Goal: Task Accomplishment & Management: Complete application form

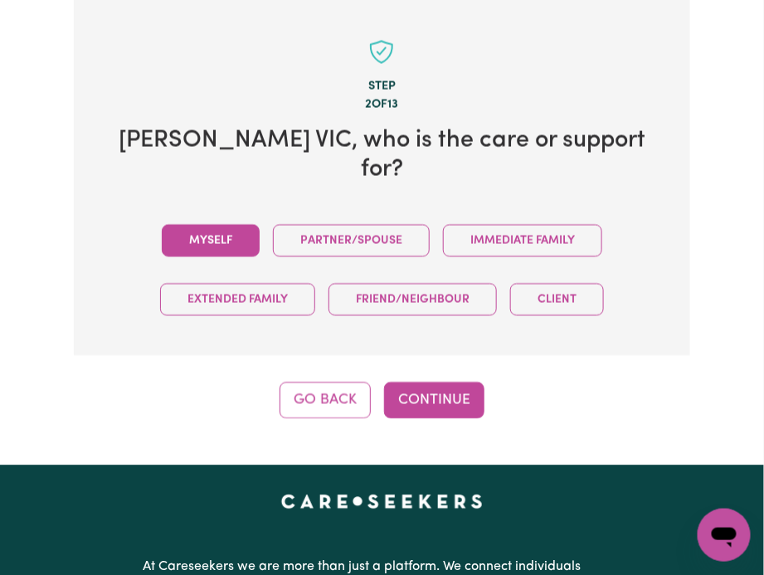
click at [190, 225] on button "Myself" at bounding box center [211, 241] width 98 height 32
click at [425, 382] on button "Continue" at bounding box center [434, 400] width 100 height 36
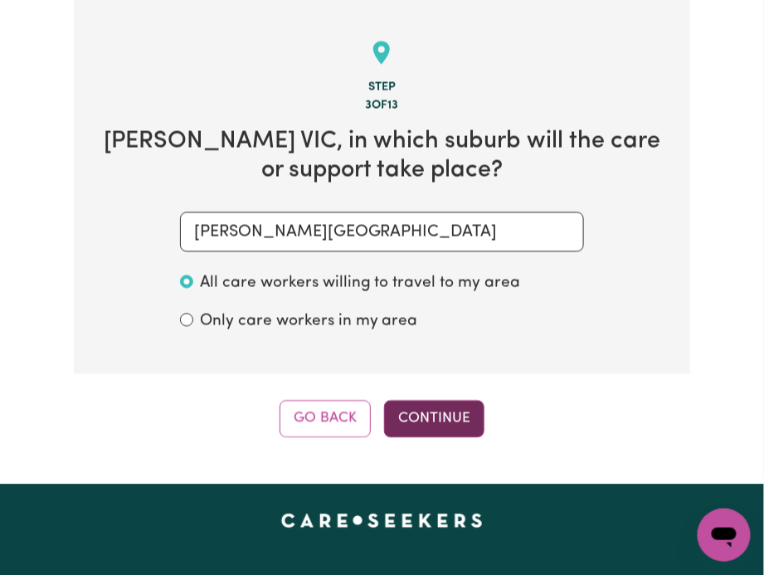
click at [442, 413] on button "Continue" at bounding box center [434, 419] width 100 height 36
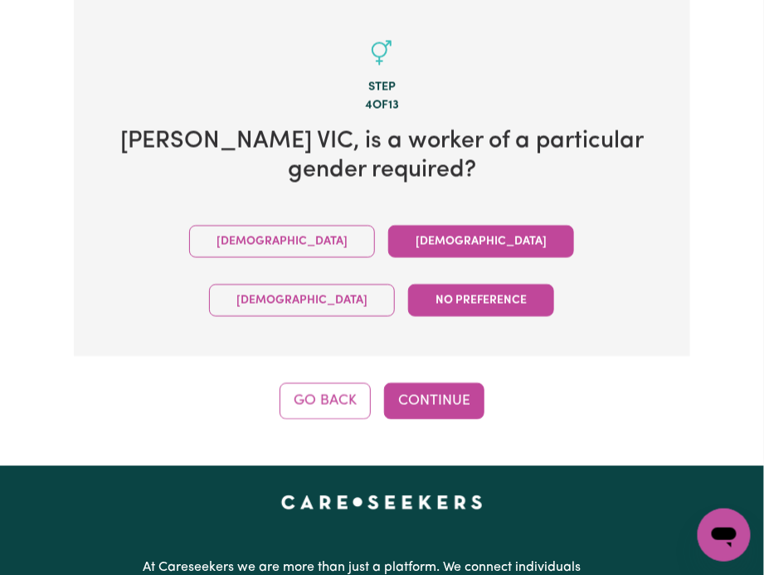
click at [332, 251] on div "[DEMOGRAPHIC_DATA] [DEMOGRAPHIC_DATA] [DEMOGRAPHIC_DATA] No preference" at bounding box center [382, 271] width 564 height 118
click at [388, 245] on button "[DEMOGRAPHIC_DATA]" at bounding box center [481, 242] width 186 height 32
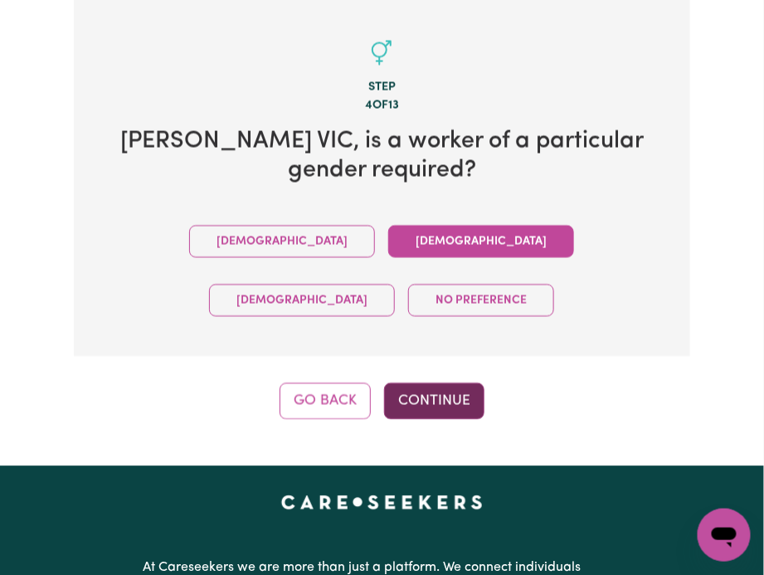
click at [427, 383] on button "Continue" at bounding box center [434, 401] width 100 height 36
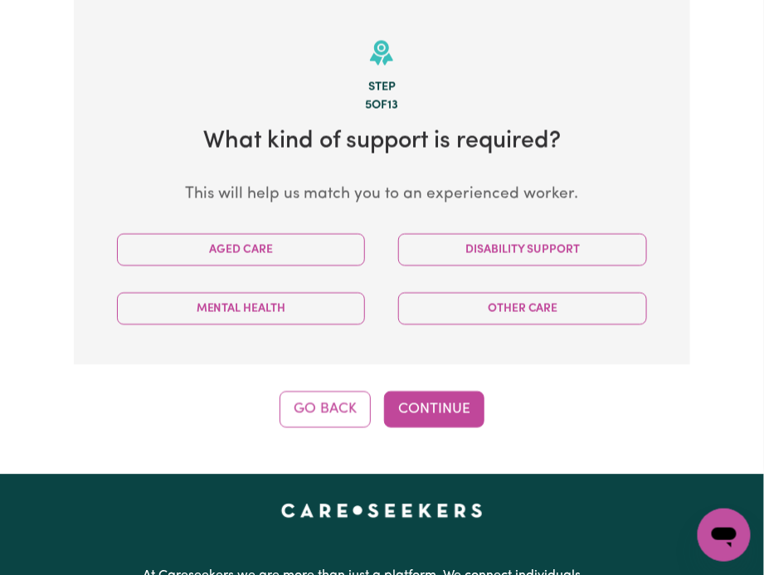
click at [512, 207] on section "Step 5 of 13 What kind of support is required? This will help us match you to a…" at bounding box center [382, 182] width 617 height 366
click at [510, 224] on div "Disability Support" at bounding box center [523, 250] width 282 height 59
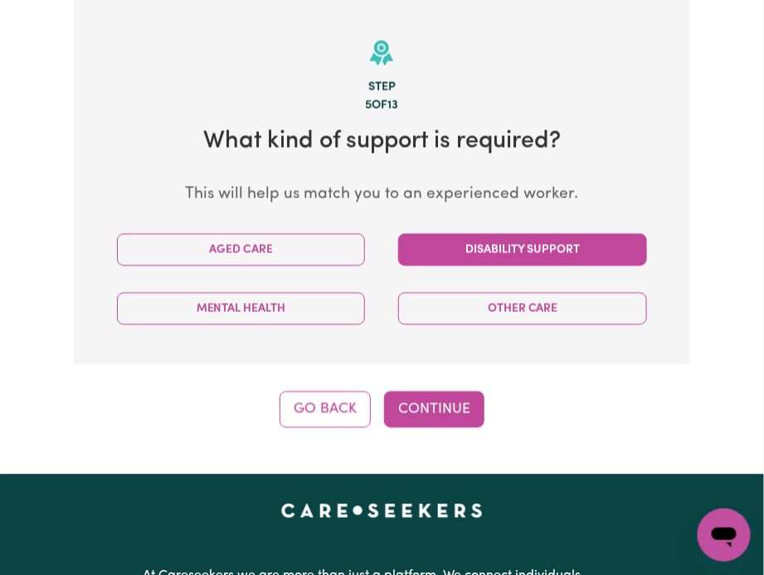
drag, startPoint x: 508, startPoint y: 229, endPoint x: 501, endPoint y: 233, distance: 8.5
click at [508, 231] on div "Disability Support" at bounding box center [523, 250] width 282 height 59
click at [493, 243] on button "Disability Support" at bounding box center [522, 250] width 249 height 32
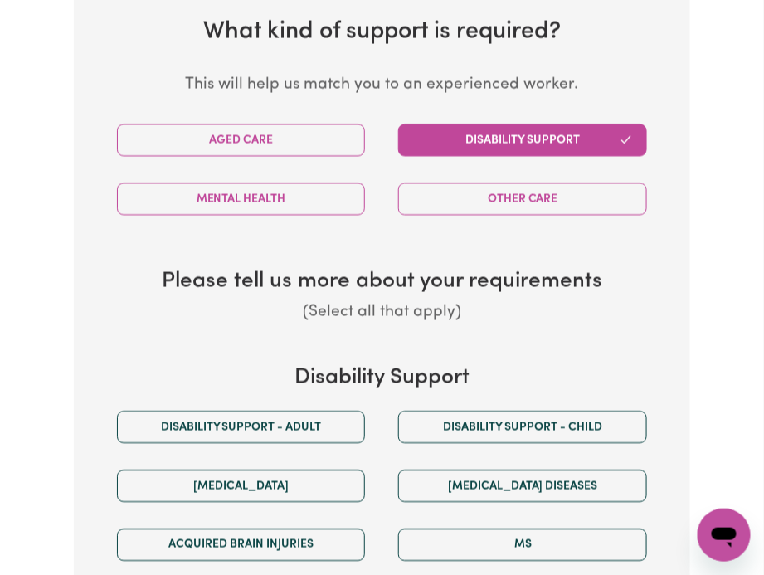
scroll to position [792, 0]
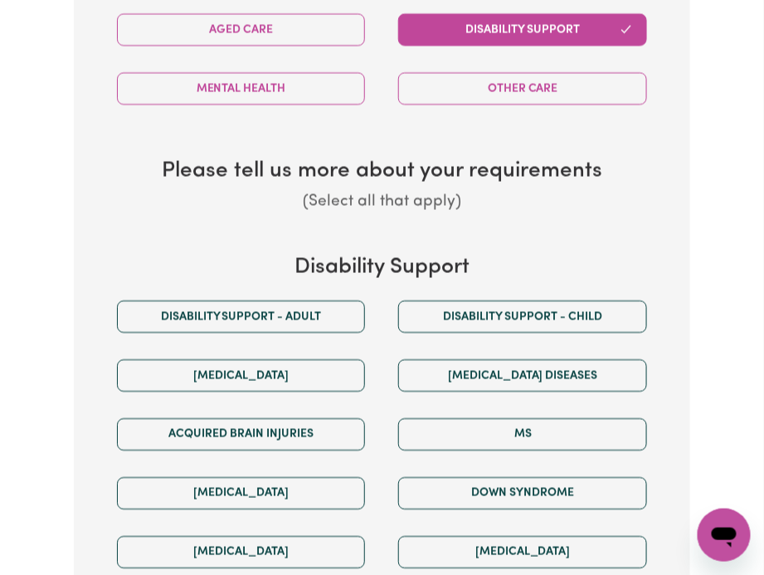
click at [308, 282] on div "Disability Support Disability support - Adult Disability support - Child [MEDIC…" at bounding box center [382, 484] width 564 height 460
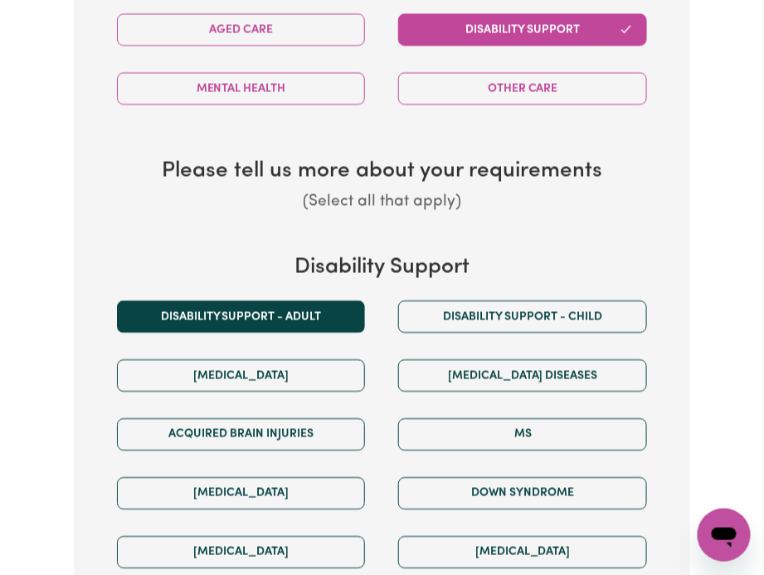
click at [308, 300] on div "Disability support - Adult" at bounding box center [241, 316] width 282 height 59
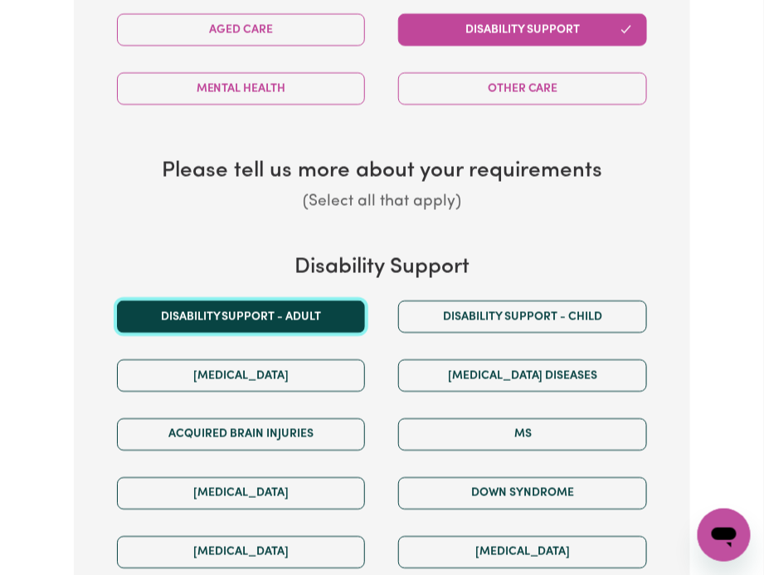
click at [316, 304] on button "Disability support - Adult" at bounding box center [241, 316] width 249 height 32
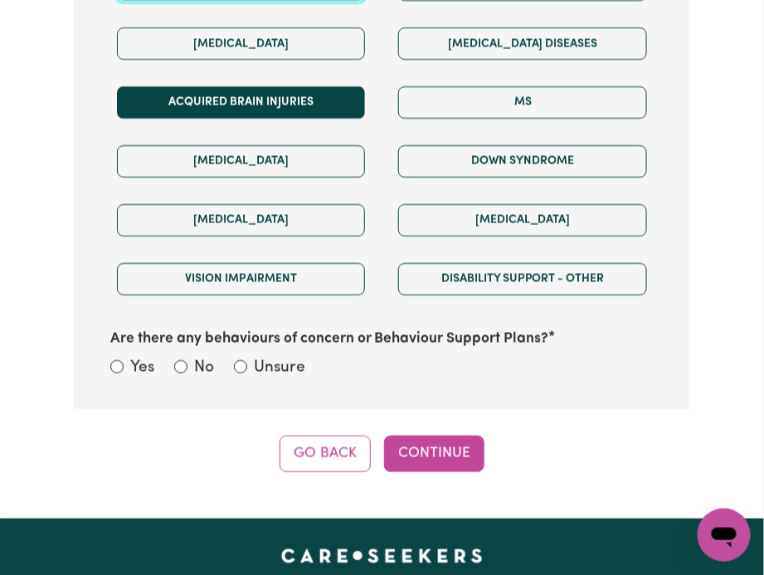
scroll to position [1013, 0]
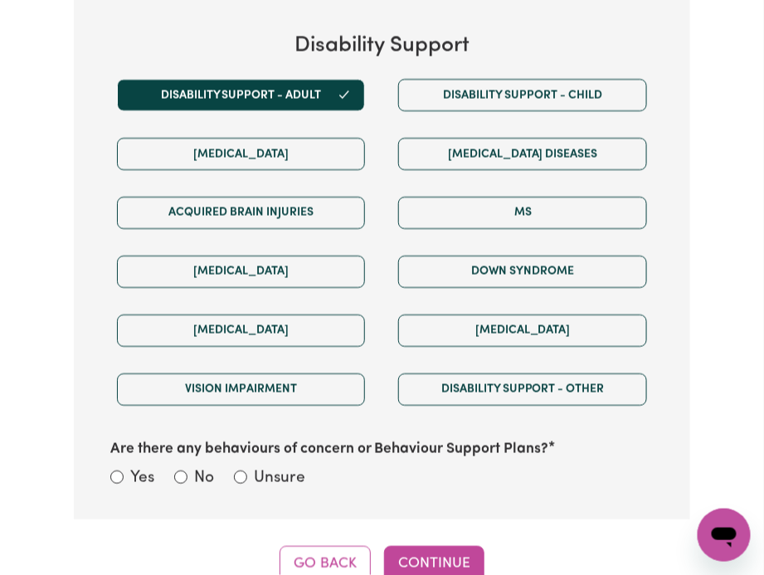
click at [230, 490] on div "Yes No Unsure" at bounding box center [382, 480] width 544 height 26
click at [284, 479] on label "Unsure" at bounding box center [279, 479] width 51 height 24
click at [247, 479] on input "Unsure" at bounding box center [240, 476] width 13 height 13
radio input "true"
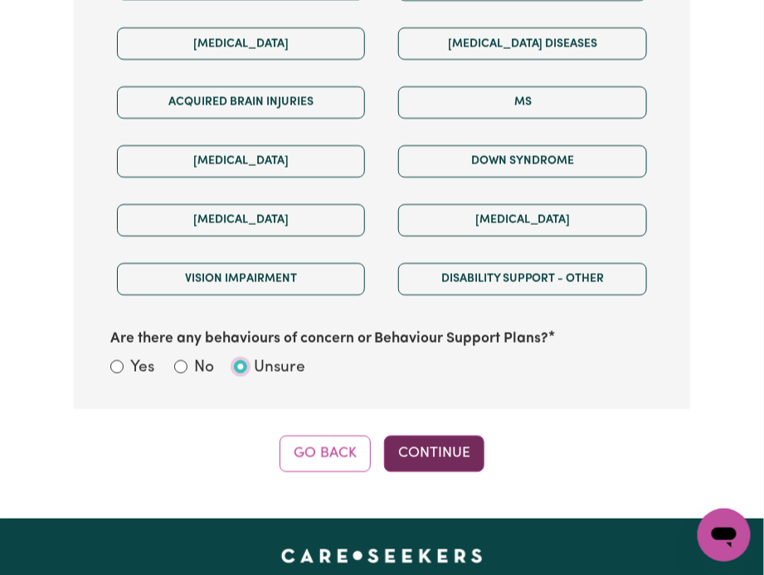
scroll to position [792, 0]
click at [442, 456] on button "Continue" at bounding box center [434, 453] width 100 height 36
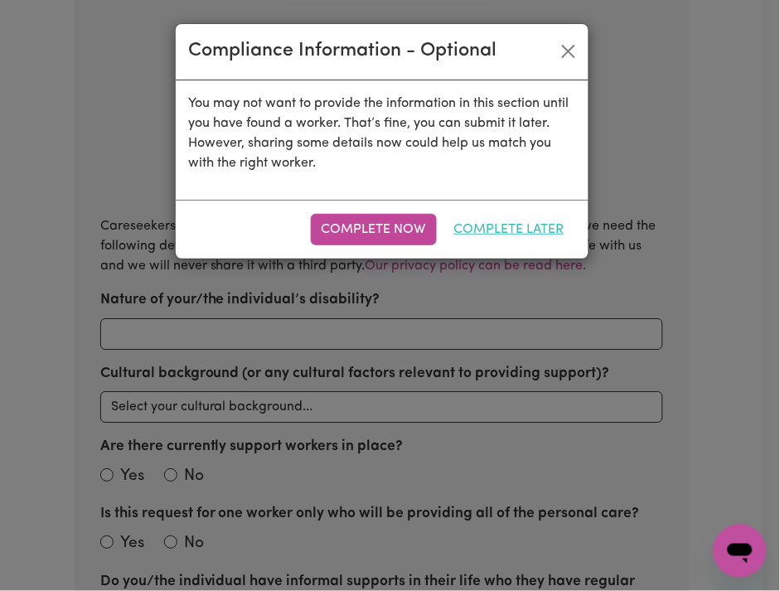
click at [478, 232] on button "Complete Later" at bounding box center [510, 230] width 132 height 32
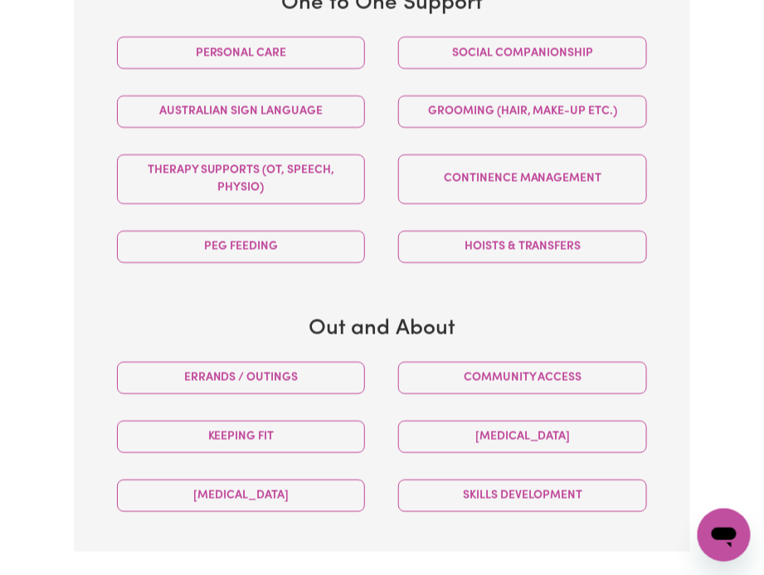
scroll to position [903, 0]
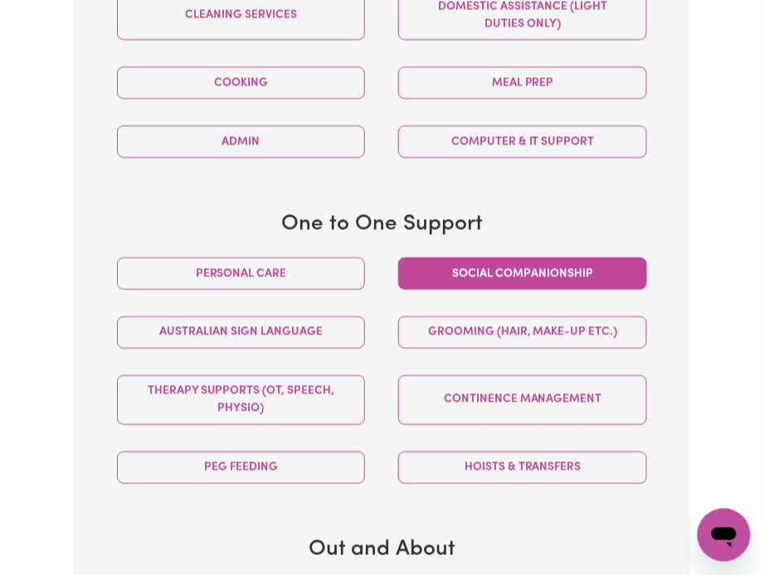
click at [525, 284] on button "Social companionship" at bounding box center [522, 273] width 249 height 32
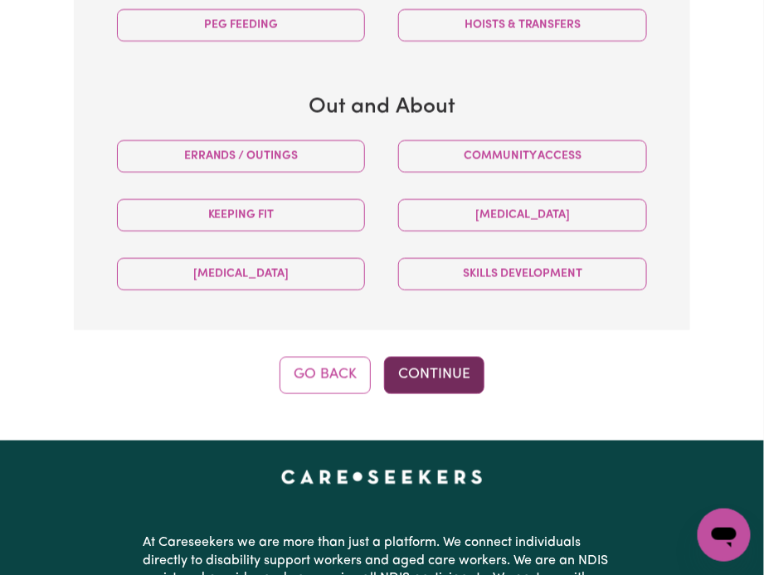
click at [467, 373] on button "Continue" at bounding box center [434, 375] width 100 height 36
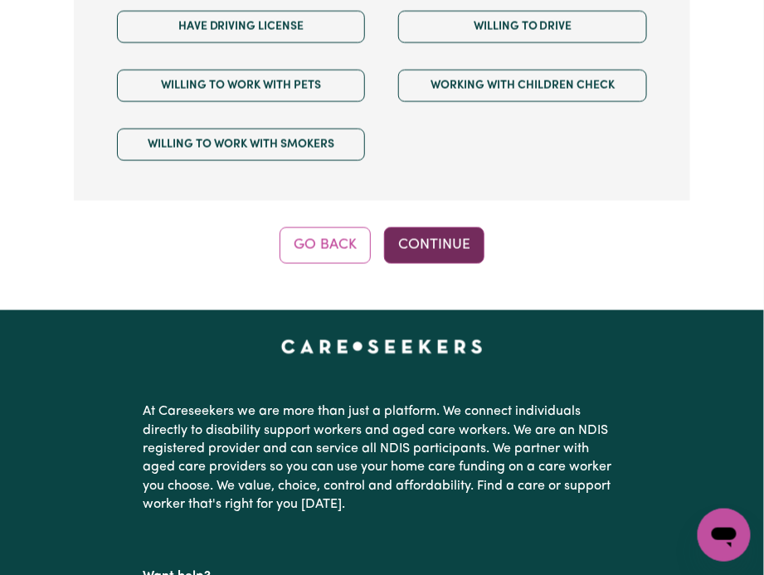
click at [453, 241] on button "Continue" at bounding box center [434, 245] width 100 height 36
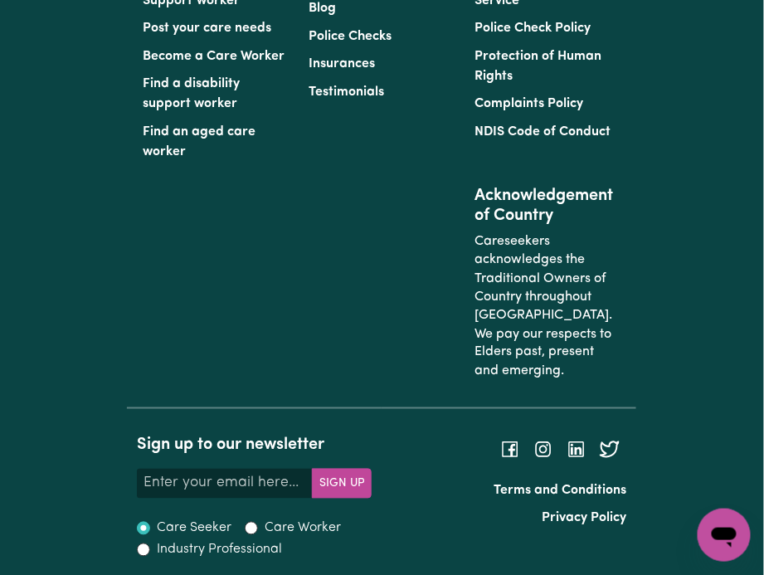
scroll to position [571, 0]
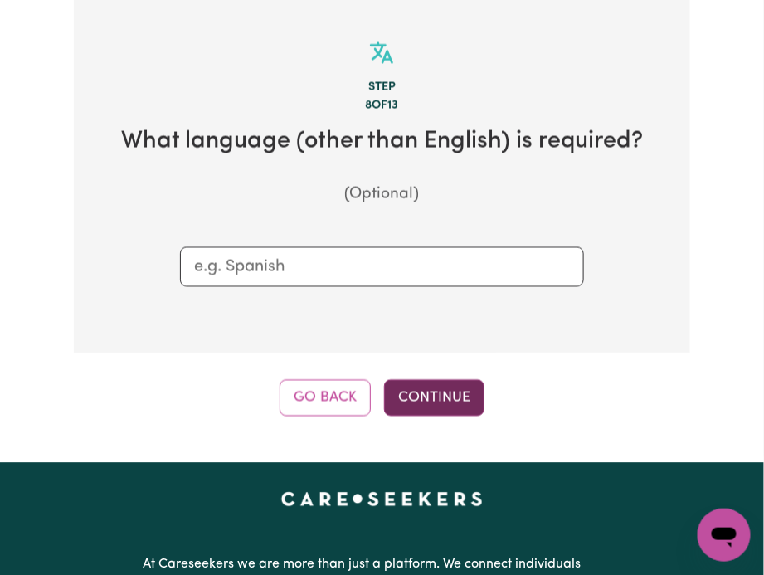
click at [442, 404] on button "Continue" at bounding box center [434, 398] width 100 height 36
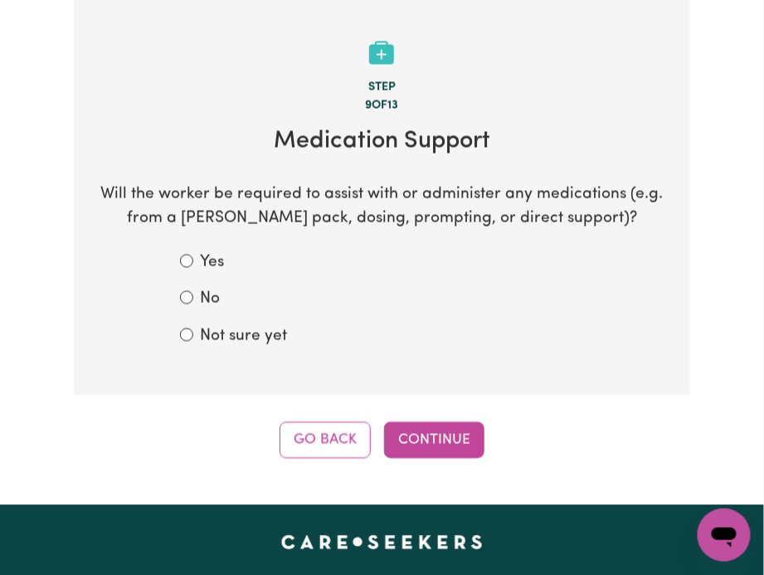
click at [255, 343] on label "Not sure yet" at bounding box center [243, 337] width 87 height 24
click at [193, 342] on input "Not sure yet" at bounding box center [186, 334] width 13 height 13
radio input "true"
click at [416, 456] on button "Continue" at bounding box center [434, 440] width 100 height 36
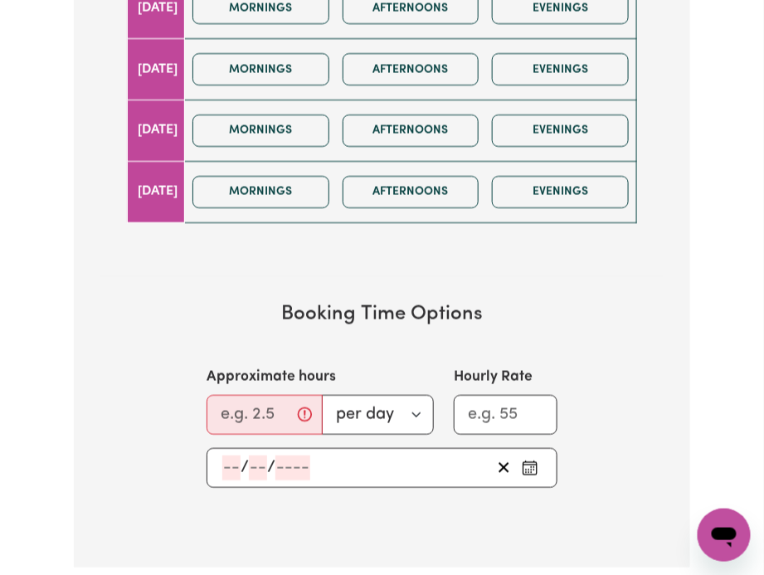
scroll to position [792, 0]
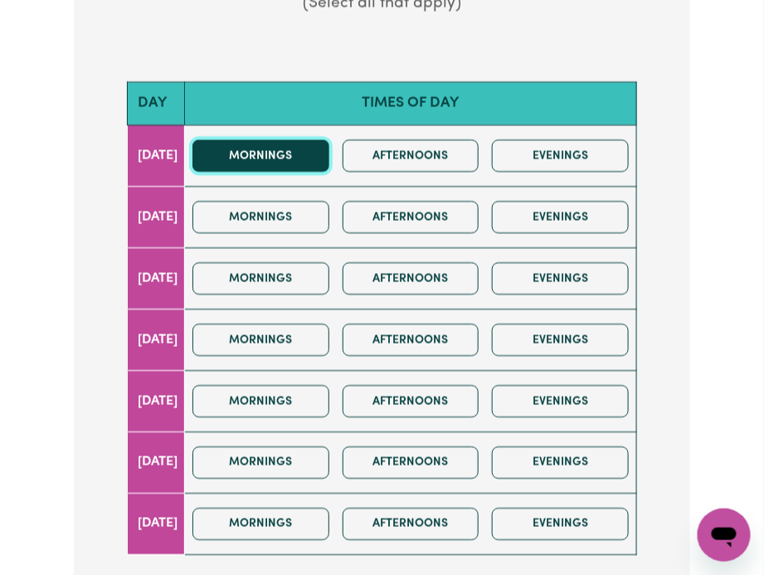
click at [313, 151] on button "Mornings" at bounding box center [260, 155] width 137 height 32
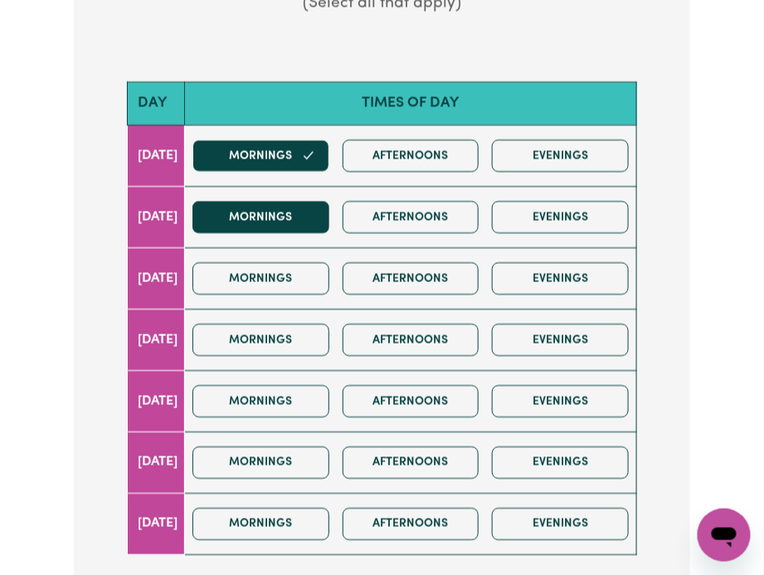
drag, startPoint x: 312, startPoint y: 186, endPoint x: 308, endPoint y: 202, distance: 17.1
click at [308, 202] on td "Mornings Afternoons Evenings" at bounding box center [410, 216] width 453 height 61
drag, startPoint x: 306, startPoint y: 207, endPoint x: 249, endPoint y: 304, distance: 112.7
click at [306, 207] on button "Mornings" at bounding box center [260, 217] width 137 height 32
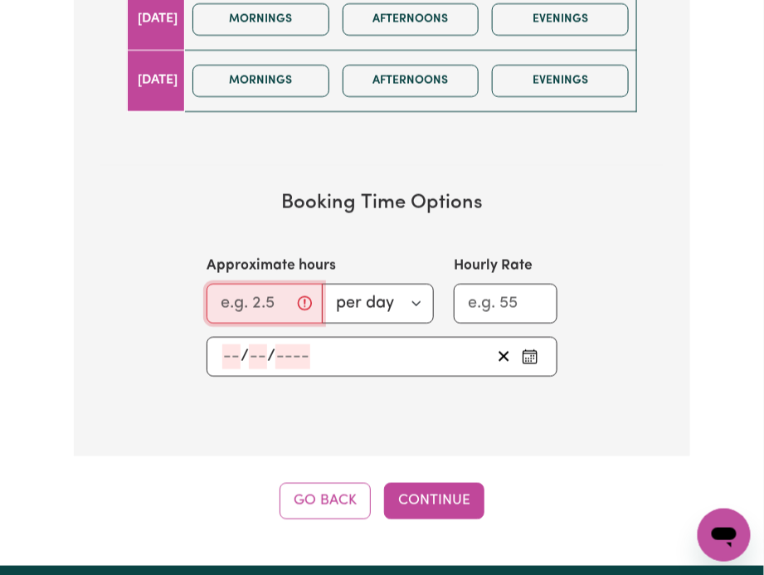
click at [229, 305] on input "Approximate hours" at bounding box center [265, 304] width 117 height 40
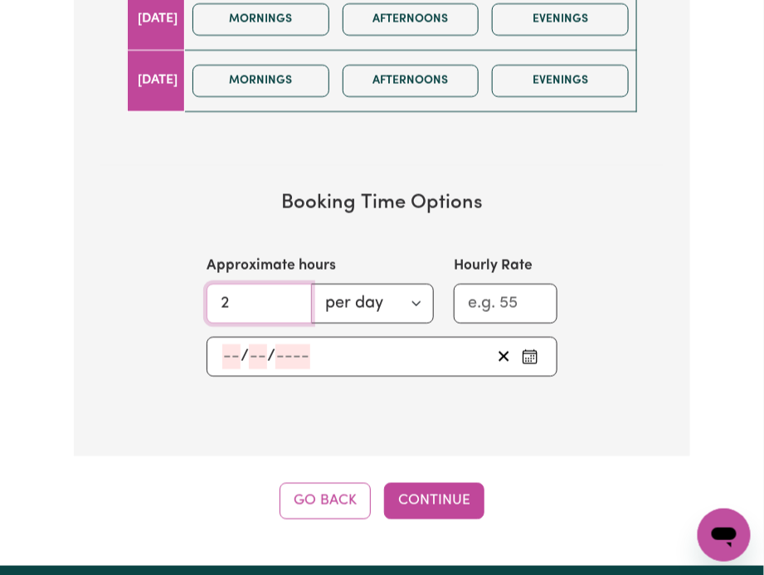
type input "2"
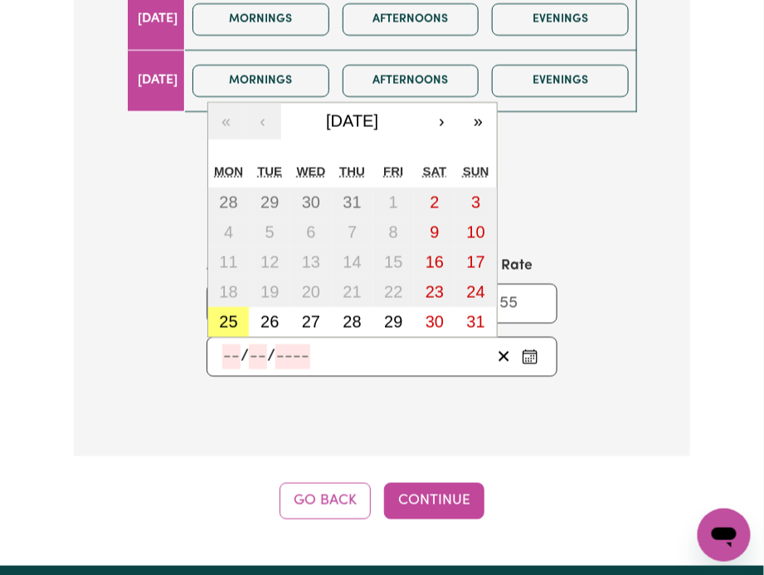
click at [235, 355] on input "number" at bounding box center [231, 356] width 18 height 25
click at [324, 317] on button "27" at bounding box center [310, 322] width 41 height 30
type input "[DATE]"
type input "27"
type input "8"
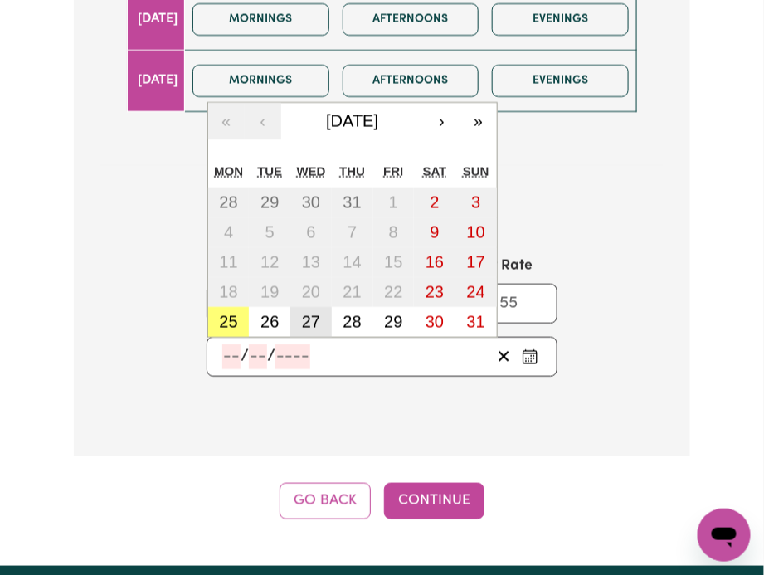
type input "2025"
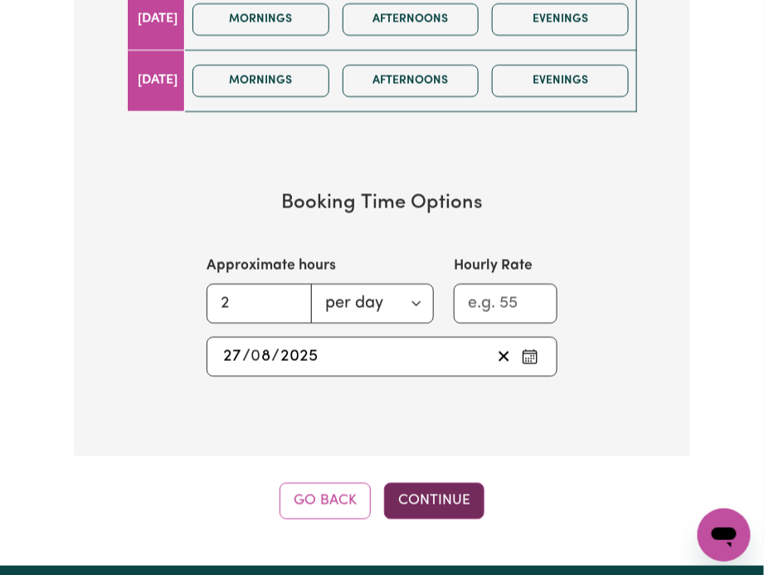
click at [421, 506] on button "Continue" at bounding box center [434, 501] width 100 height 36
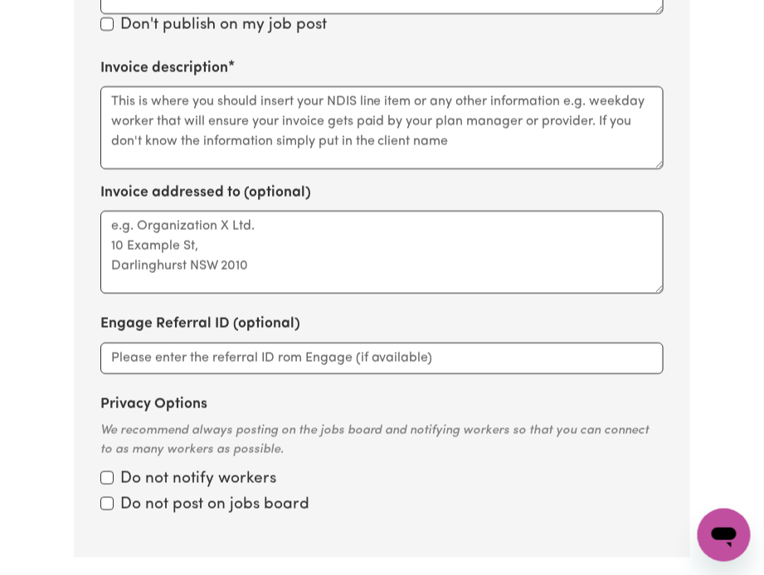
scroll to position [571, 0]
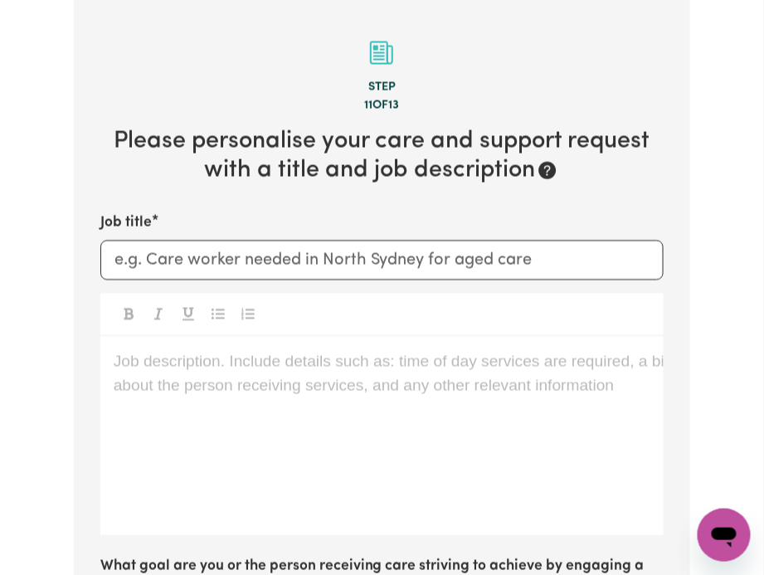
click at [222, 402] on div "Job description. Include details such as: time of day services are required, a …" at bounding box center [382, 436] width 564 height 199
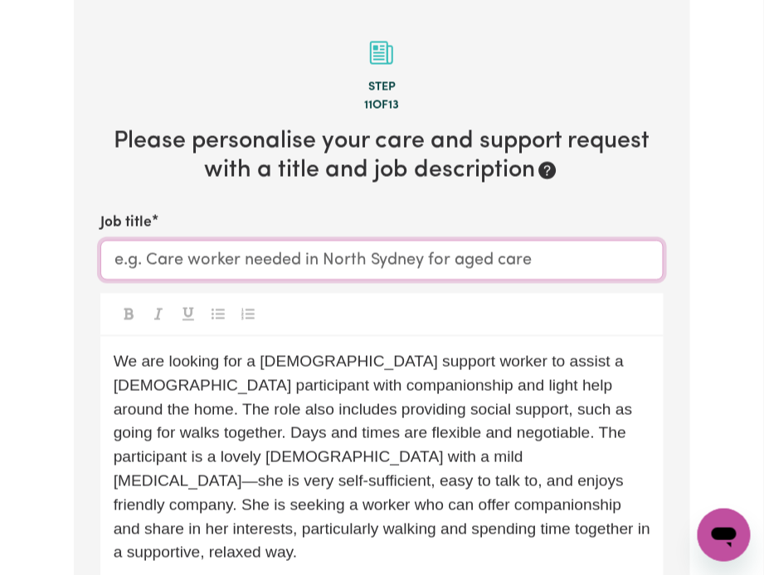
click at [203, 270] on input "Job title" at bounding box center [382, 261] width 564 height 40
paste input "[GEOGRAPHIC_DATA][PERSON_NAME][GEOGRAPHIC_DATA]"
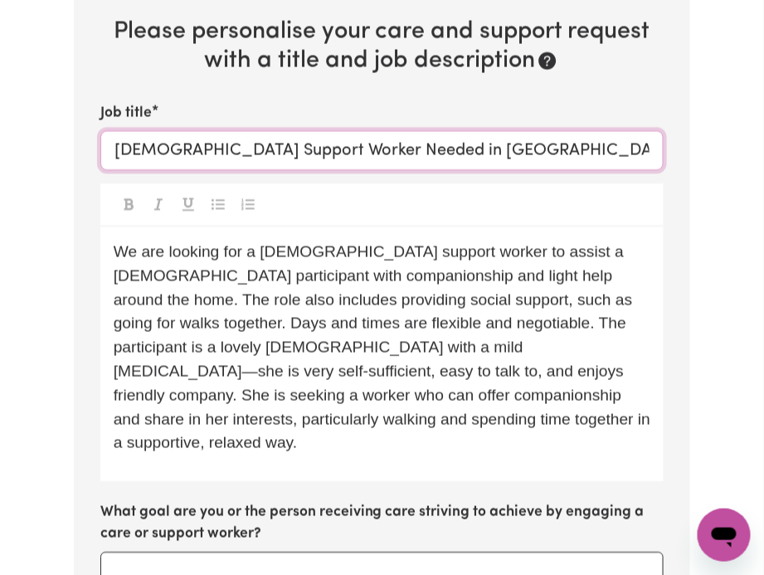
scroll to position [903, 0]
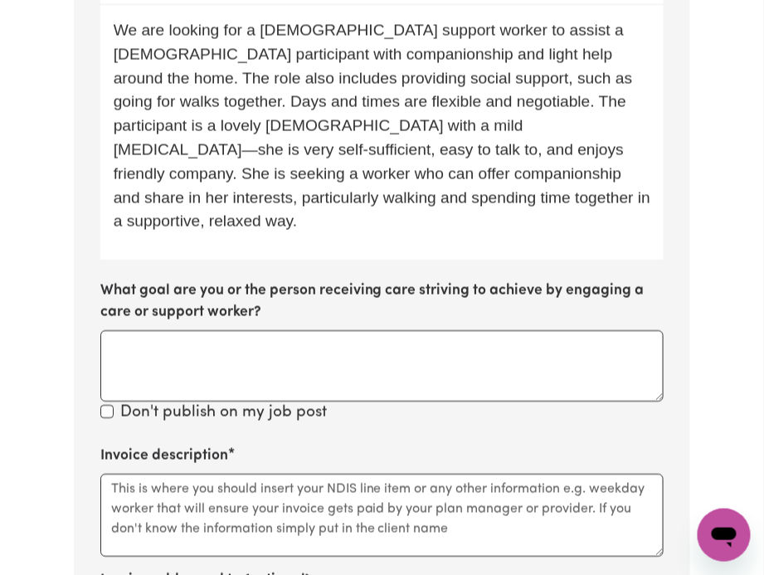
type input "[DEMOGRAPHIC_DATA] Support Worker Needed in [GEOGRAPHIC_DATA][PERSON_NAME][GEOG…"
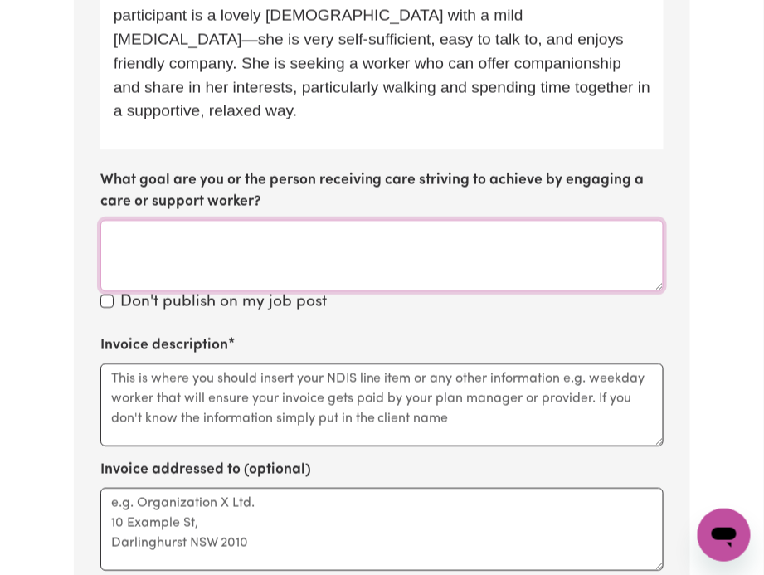
click at [211, 221] on textarea "What goal are you or the person receiving care striving to achieve by engaging …" at bounding box center [382, 255] width 564 height 71
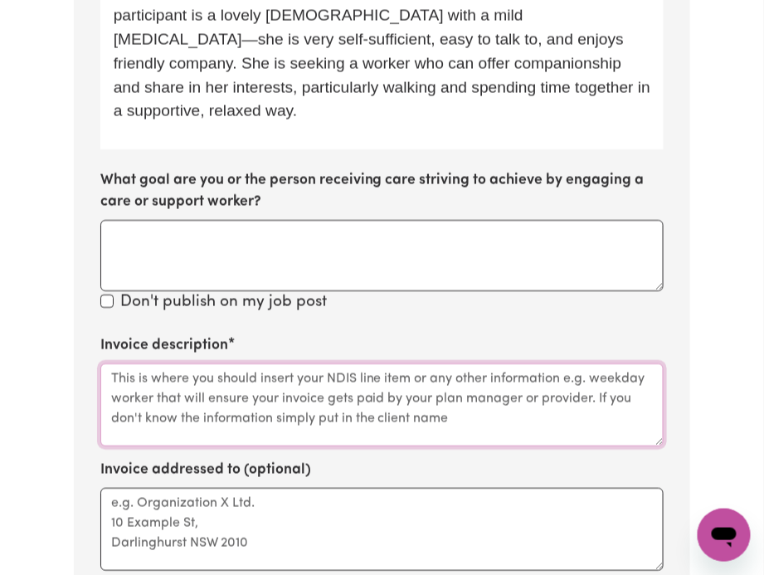
click at [197, 369] on textarea "Invoice description" at bounding box center [382, 404] width 564 height 83
paste textarea "[PERSON_NAME]- Support Pathways"
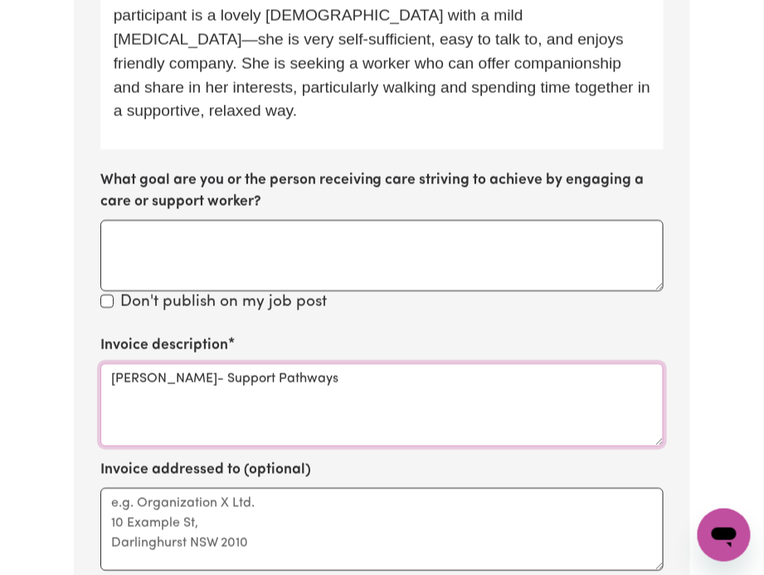
scroll to position [1567, 0]
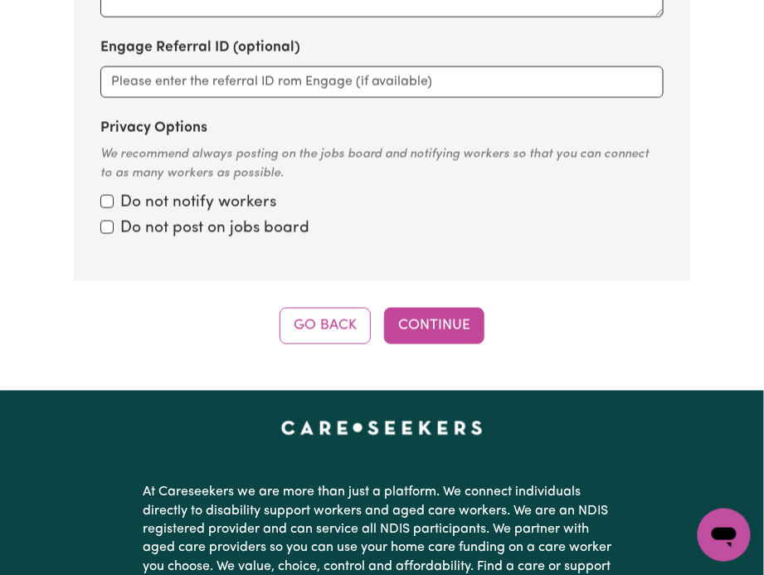
type textarea "[PERSON_NAME]- Support Pathways"
click at [434, 308] on button "Continue" at bounding box center [434, 326] width 100 height 36
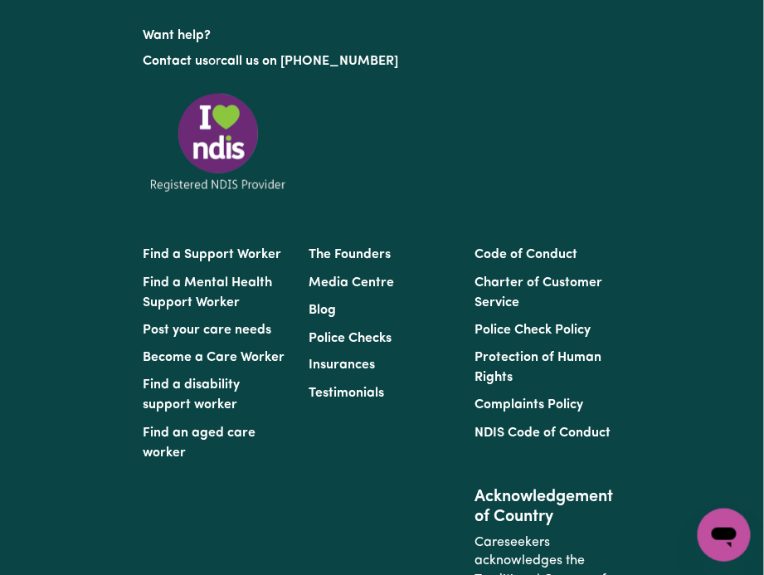
scroll to position [571, 0]
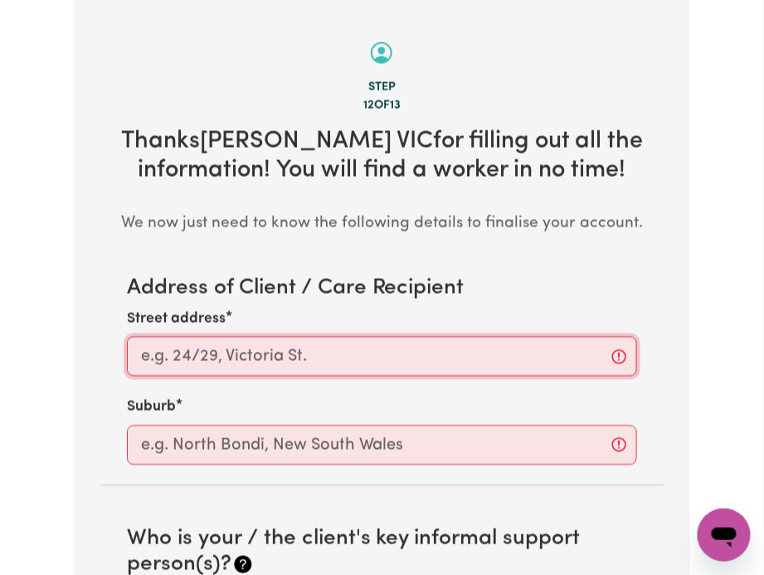
click at [222, 361] on input "Street address" at bounding box center [382, 357] width 511 height 40
paste input "[PERSON_NAME]- Support Pathways"
type input "[PERSON_NAME]- Support Pathways"
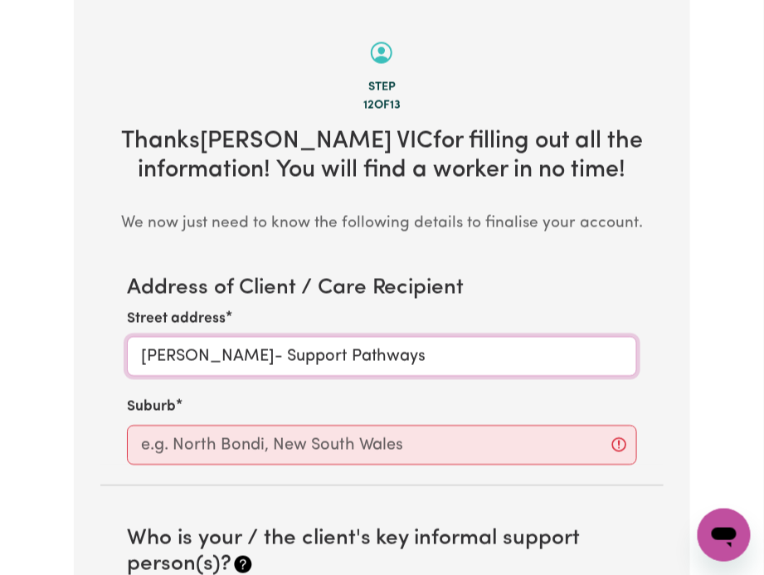
click at [194, 353] on input "[PERSON_NAME]- Support Pathways" at bounding box center [382, 357] width 511 height 40
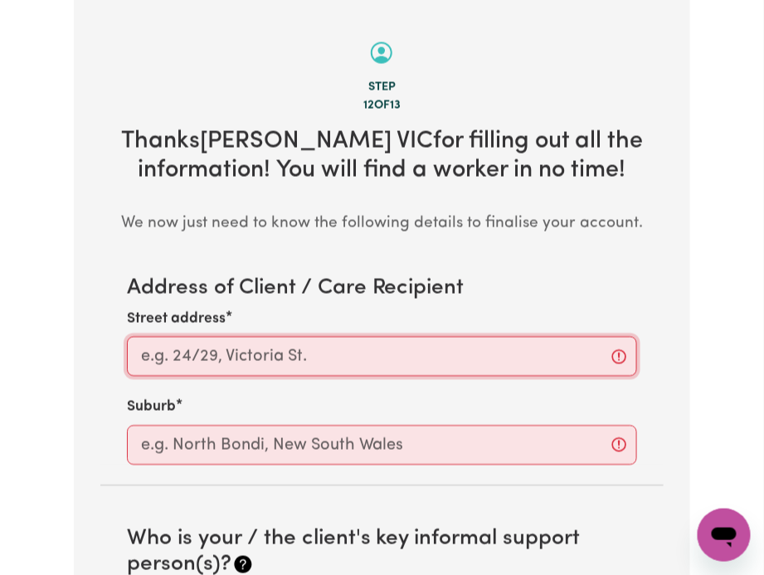
paste input "[GEOGRAPHIC_DATA][PERSON_NAME][GEOGRAPHIC_DATA]"
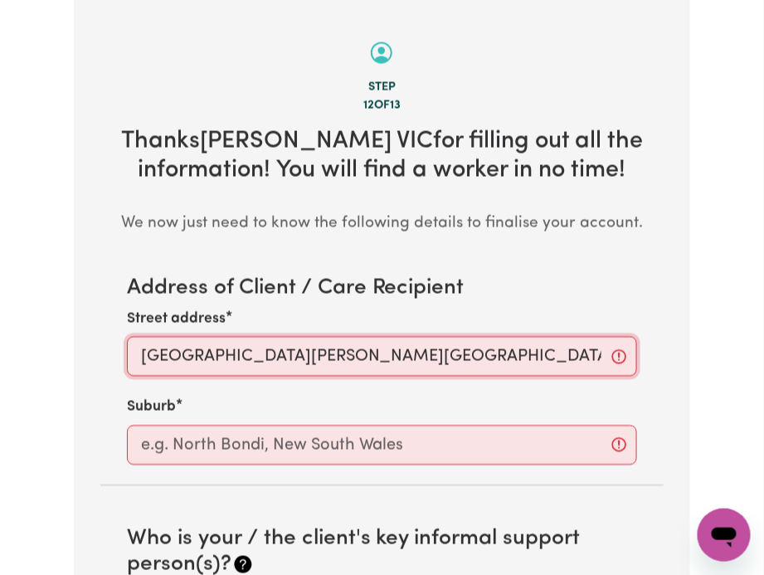
click at [320, 362] on input "[GEOGRAPHIC_DATA][PERSON_NAME][GEOGRAPHIC_DATA]" at bounding box center [382, 357] width 511 height 40
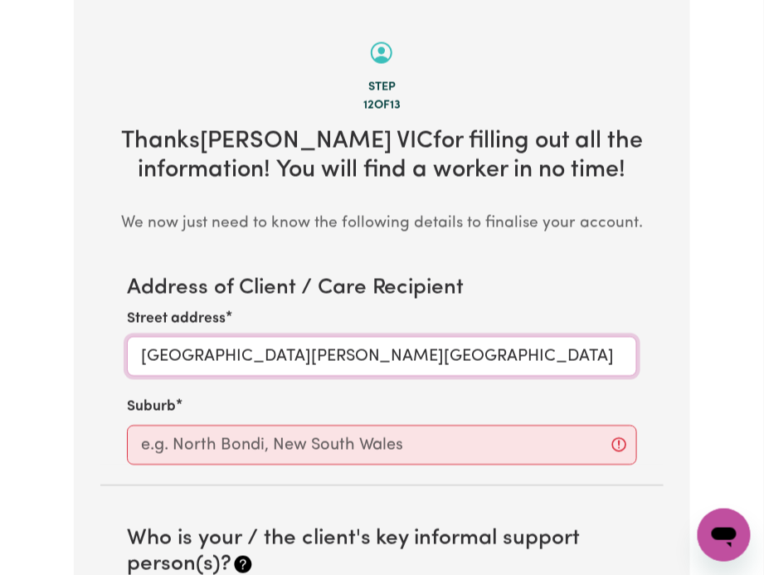
click at [168, 364] on input "[GEOGRAPHIC_DATA][PERSON_NAME][GEOGRAPHIC_DATA]" at bounding box center [382, 357] width 511 height 40
type input "[GEOGRAPHIC_DATA][PERSON_NAME][GEOGRAPHIC_DATA]"
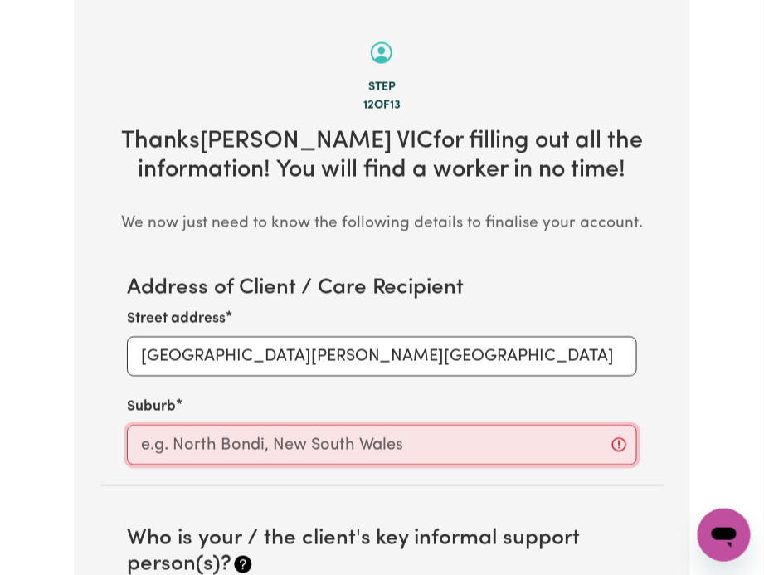
click at [170, 432] on input "text" at bounding box center [382, 445] width 511 height 40
paste input "Heywood"
type input "Heywood"
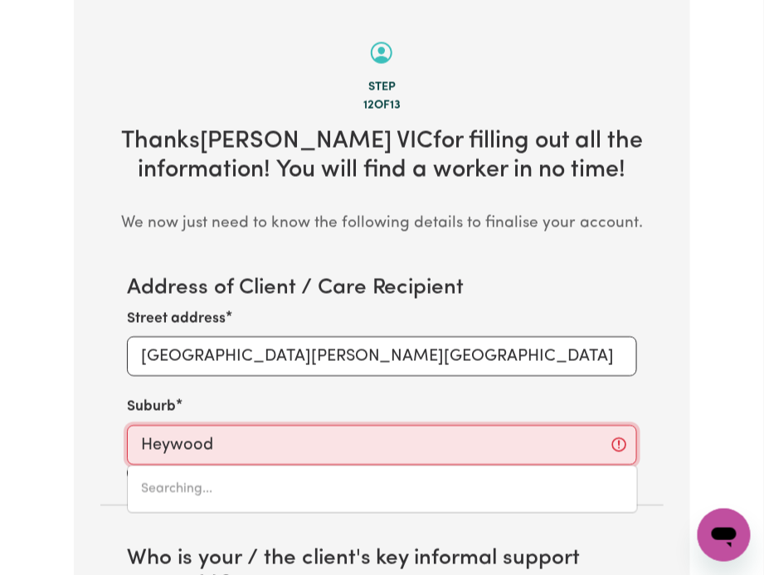
type input "[PERSON_NAME], 3304"
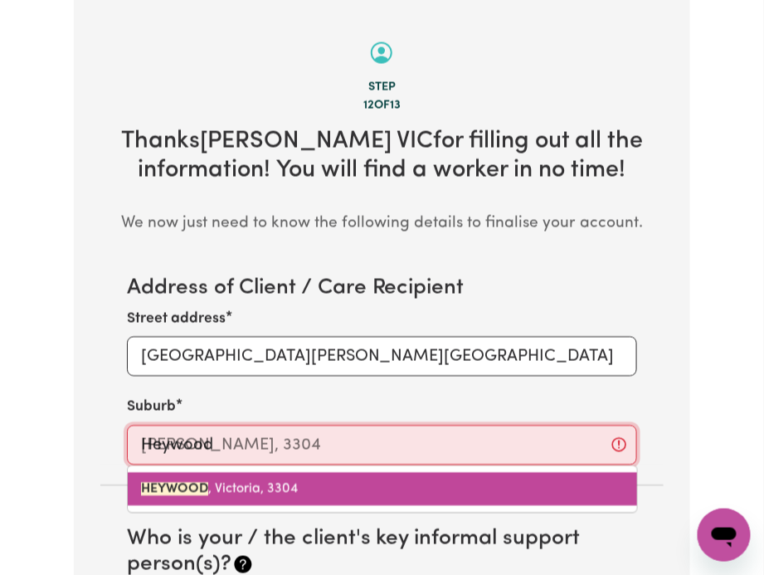
click at [188, 491] on mark "HEYWOOD" at bounding box center [174, 489] width 67 height 13
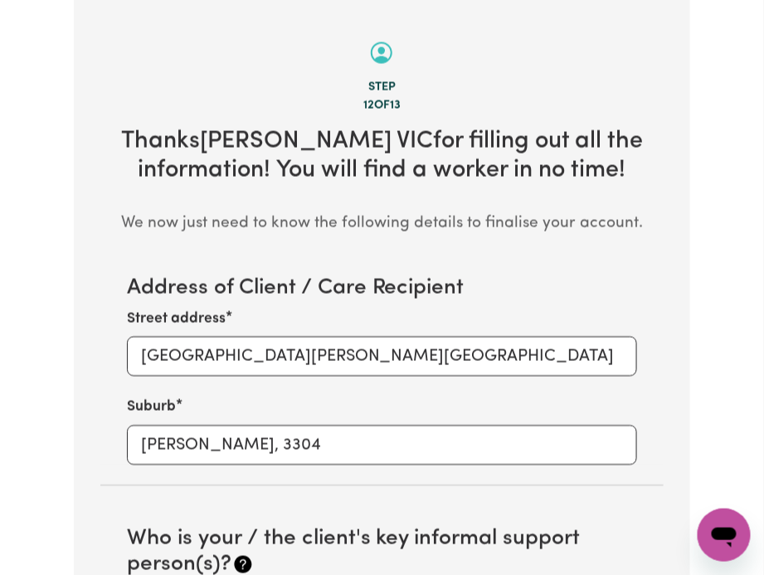
scroll to position [903, 0]
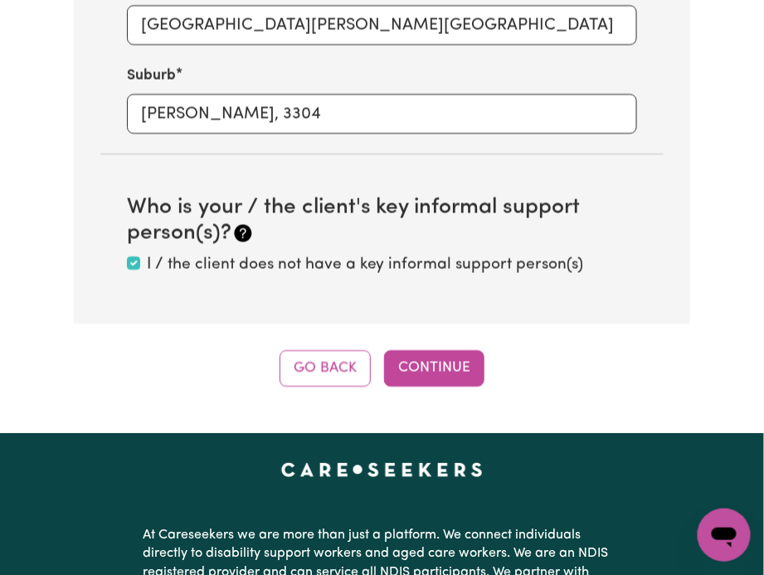
drag, startPoint x: 430, startPoint y: 350, endPoint x: 420, endPoint y: 349, distance: 9.2
click at [429, 349] on div "Step 12 of 13 Thanks [PERSON_NAME] VIC for filling out all the information! You…" at bounding box center [382, 26] width 617 height 719
click at [413, 353] on button "Continue" at bounding box center [434, 368] width 100 height 36
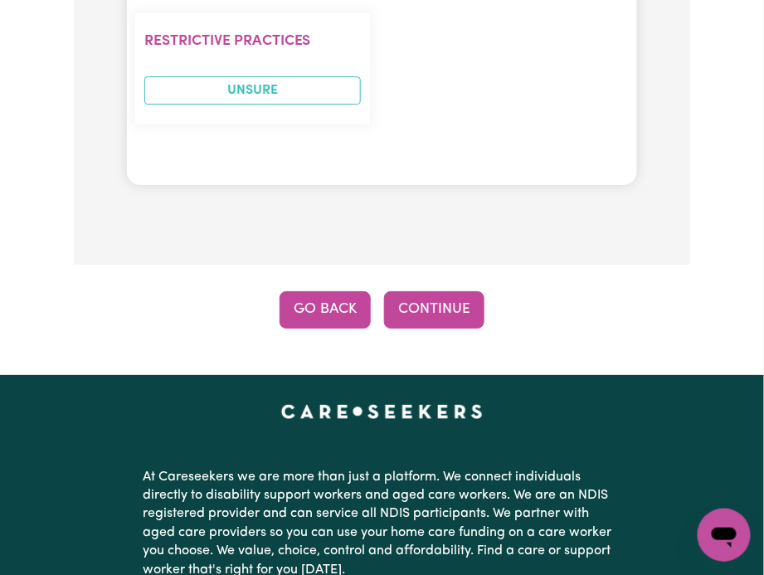
click at [333, 291] on button "Go Back" at bounding box center [324, 309] width 91 height 36
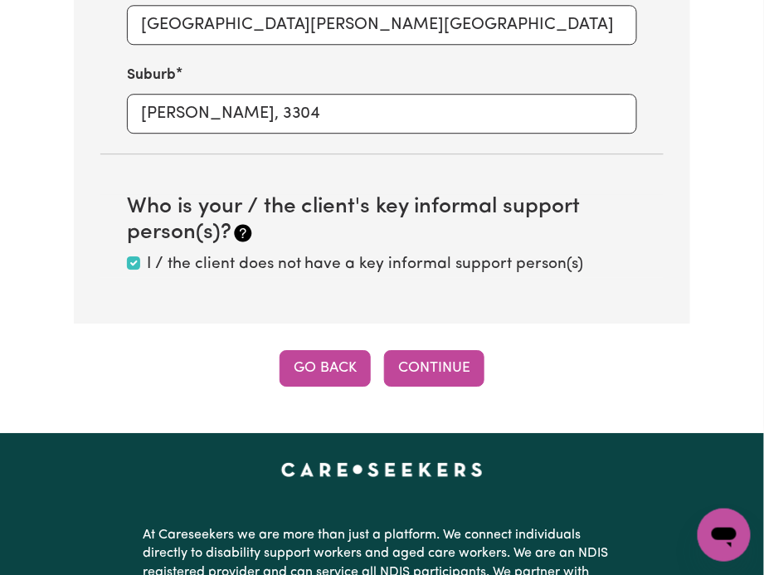
click at [328, 382] on button "Go Back" at bounding box center [324, 368] width 91 height 36
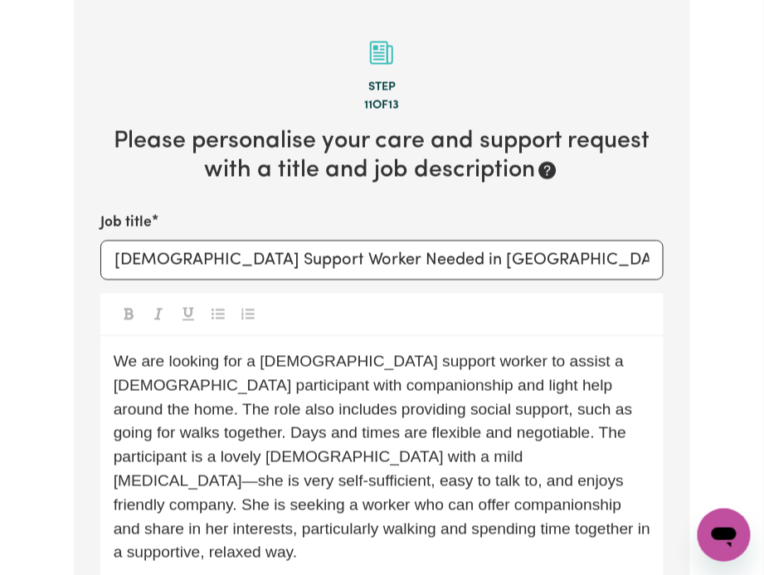
scroll to position [792, 0]
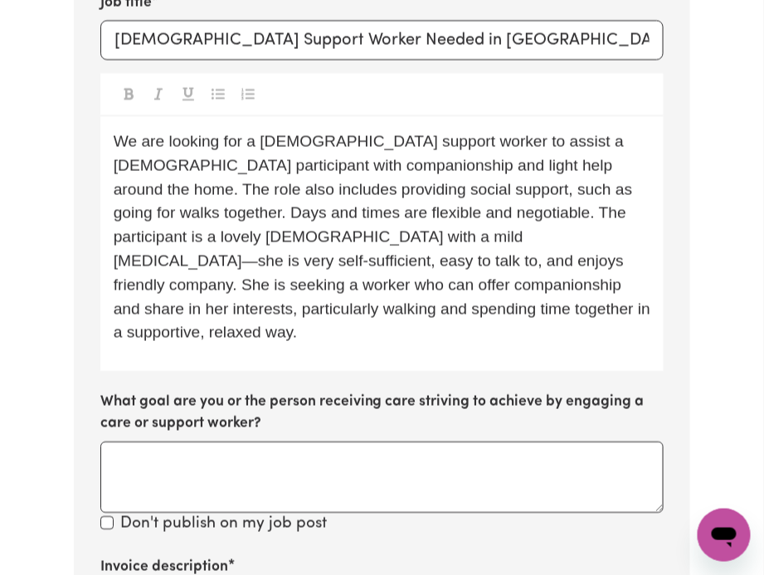
click at [491, 313] on p "We are looking for a [DEMOGRAPHIC_DATA] support worker to assist a [DEMOGRAPHIC…" at bounding box center [382, 236] width 537 height 215
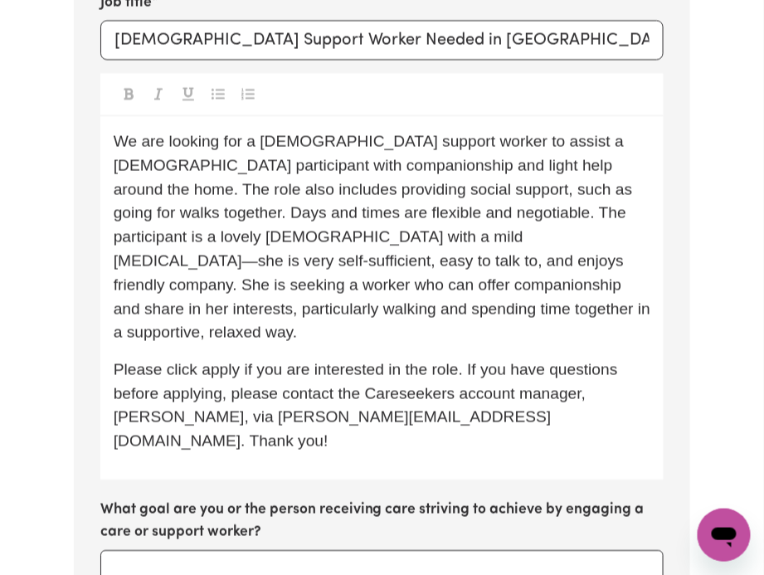
click at [608, 370] on span "Please click apply if you are interested in the role. If you have questions bef…" at bounding box center [368, 404] width 508 height 89
copy span "[PERSON_NAME]"
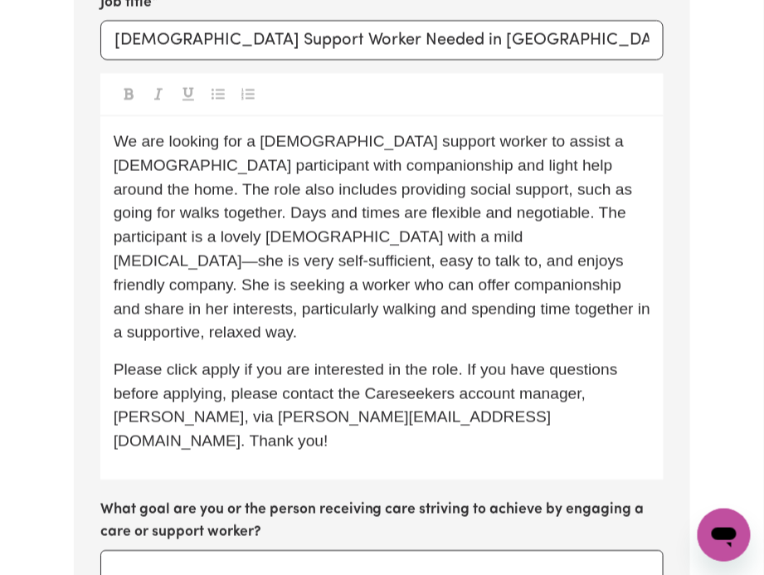
click at [153, 388] on span "Please click apply if you are interested in the role. If you have questions bef…" at bounding box center [368, 404] width 508 height 89
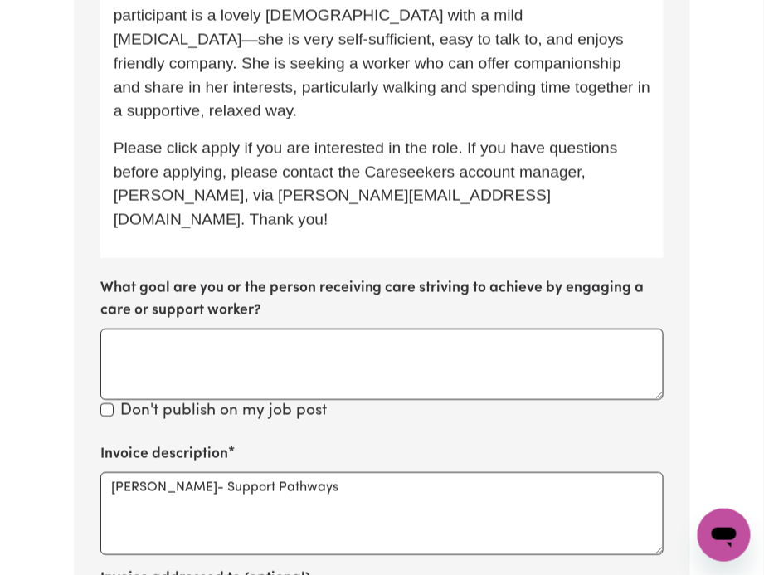
scroll to position [1456, 0]
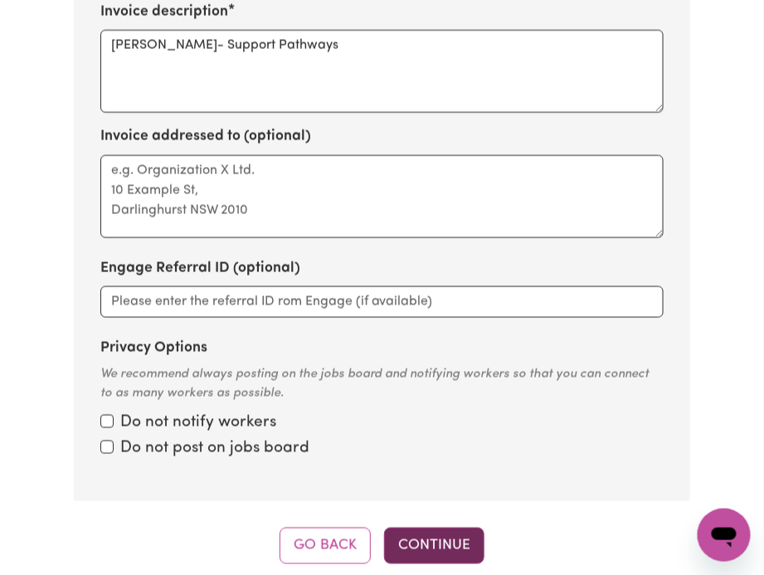
click at [435, 527] on button "Continue" at bounding box center [434, 545] width 100 height 36
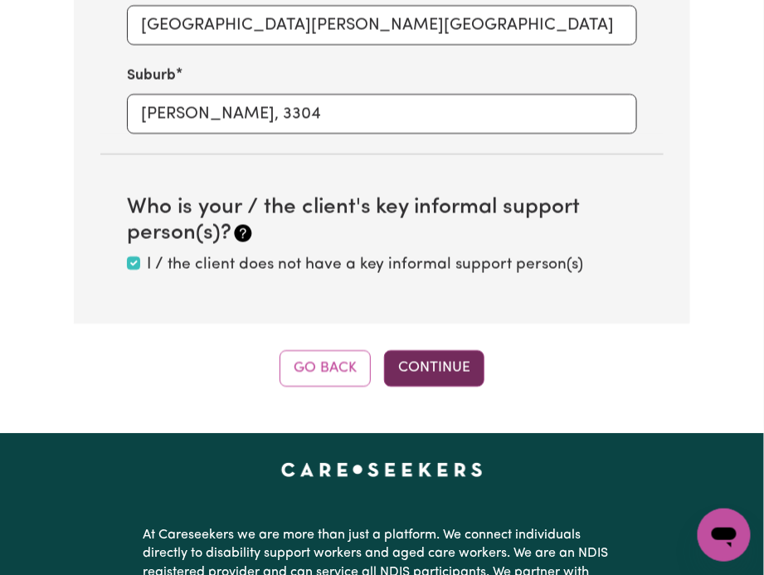
click at [433, 386] on button "Continue" at bounding box center [434, 368] width 100 height 36
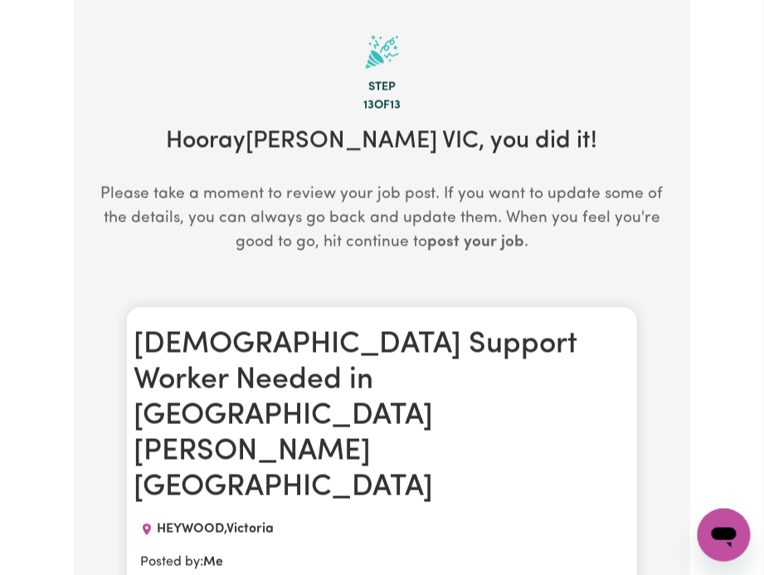
scroll to position [1013, 0]
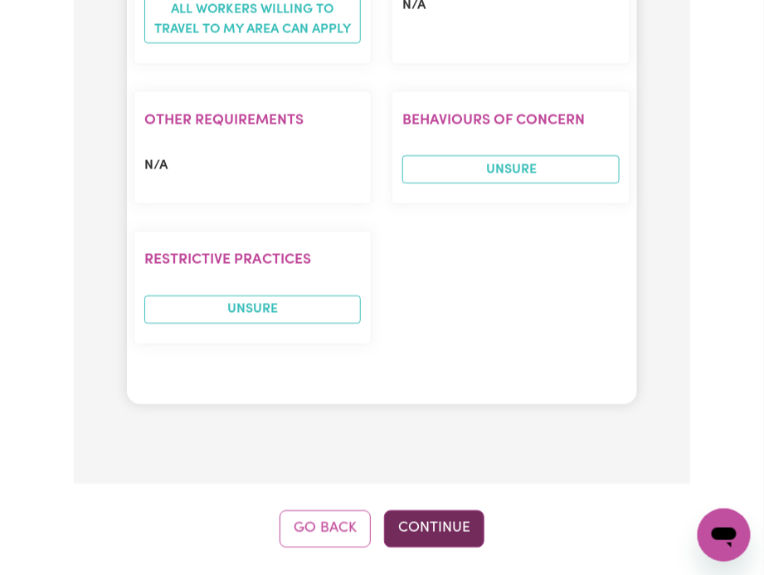
click at [435, 510] on button "Continue" at bounding box center [434, 528] width 100 height 36
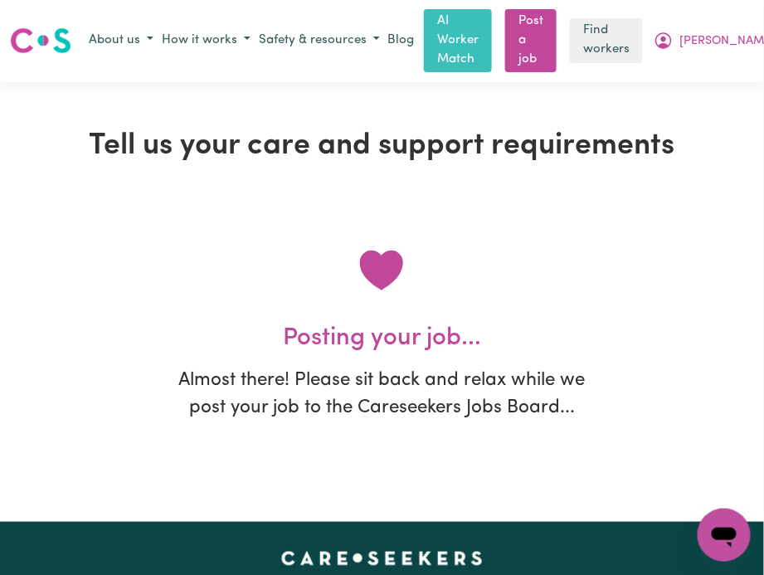
scroll to position [0, 0]
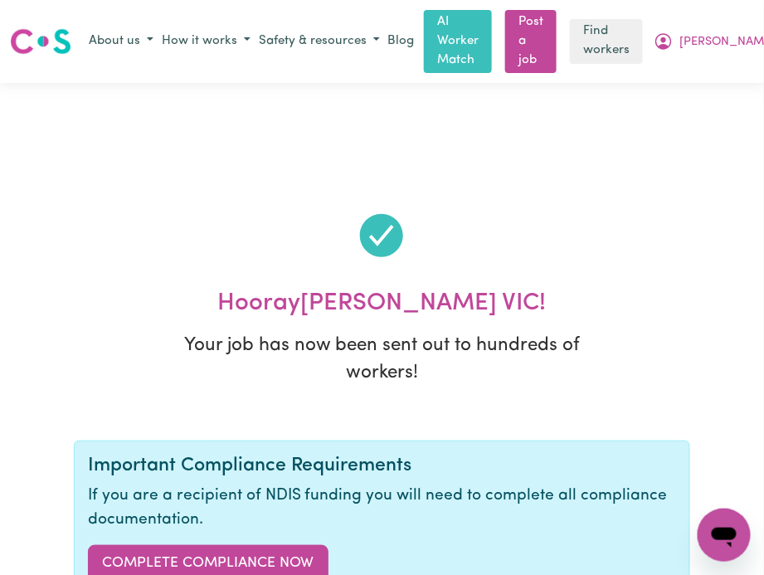
click at [712, 26] on div "About us How it works Safety & resources Blog AI Worker Match Post a job Find w…" at bounding box center [443, 41] width 717 height 63
click at [699, 35] on span "[PERSON_NAME] VIC" at bounding box center [738, 42] width 117 height 18
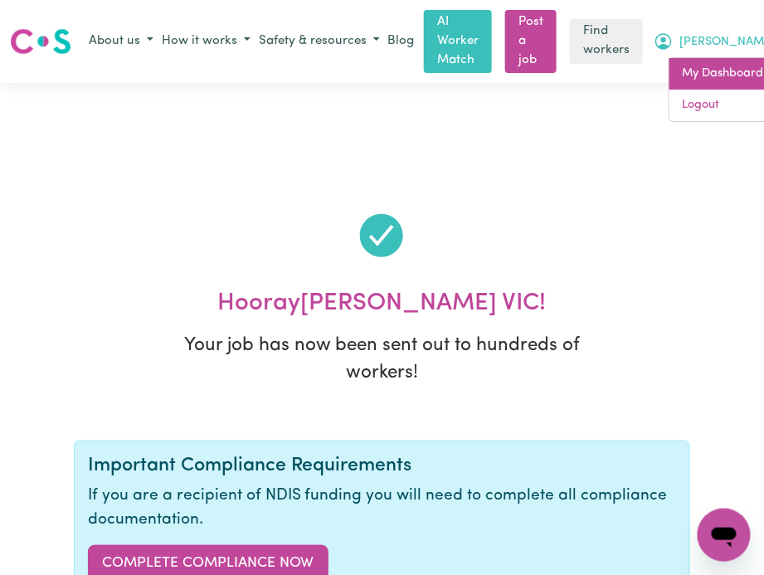
click at [697, 80] on link "My Dashboard" at bounding box center [734, 74] width 131 height 32
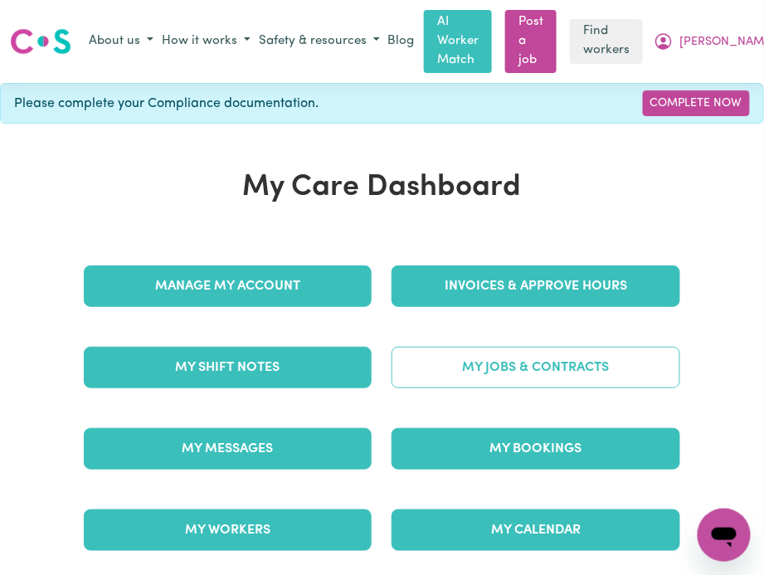
click at [476, 386] on link "My Jobs & Contracts" at bounding box center [535, 367] width 289 height 41
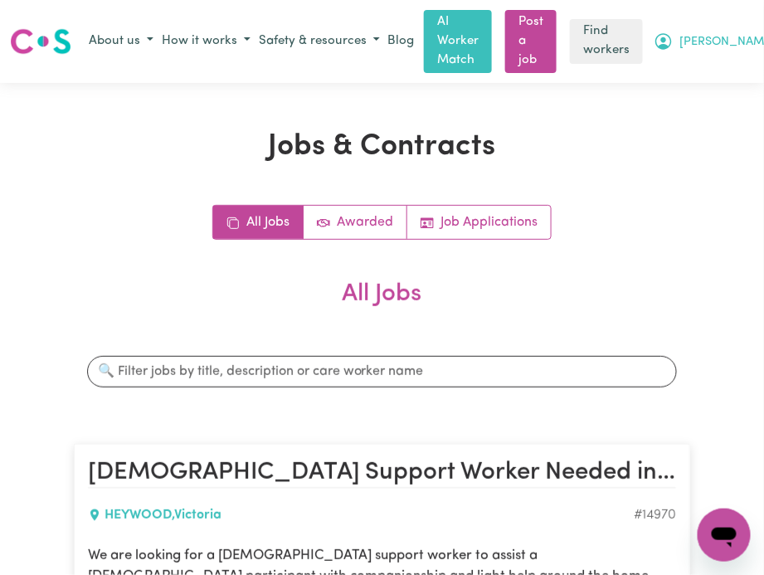
click at [681, 27] on div "About us How it works Safety & resources Blog AI Worker Match Post a job Find w…" at bounding box center [443, 41] width 717 height 63
click at [688, 33] on span "[PERSON_NAME] VIC" at bounding box center [738, 42] width 117 height 18
click at [669, 68] on link "My Dashboard" at bounding box center [734, 74] width 131 height 32
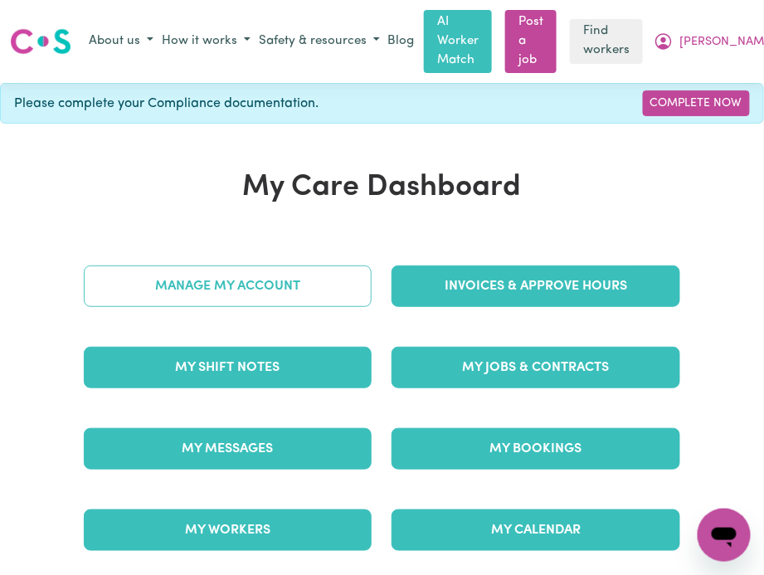
click at [177, 289] on link "Manage My Account" at bounding box center [228, 285] width 289 height 41
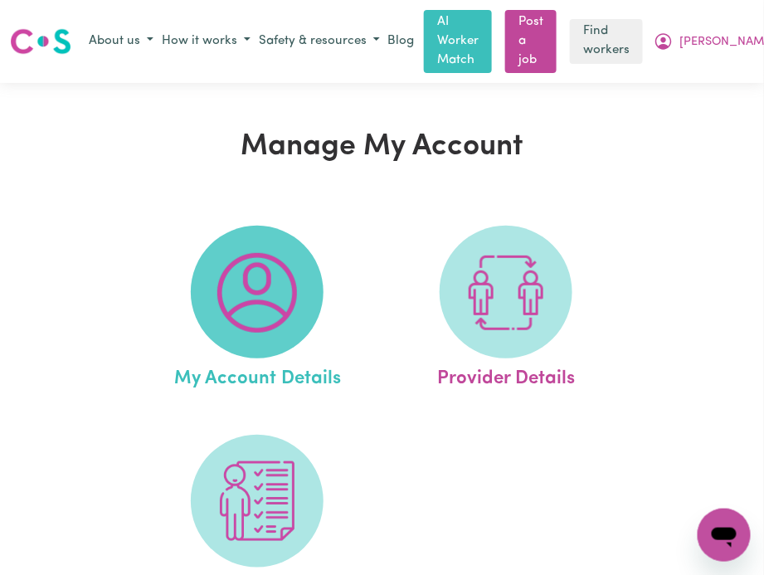
click at [230, 306] on img at bounding box center [257, 293] width 80 height 80
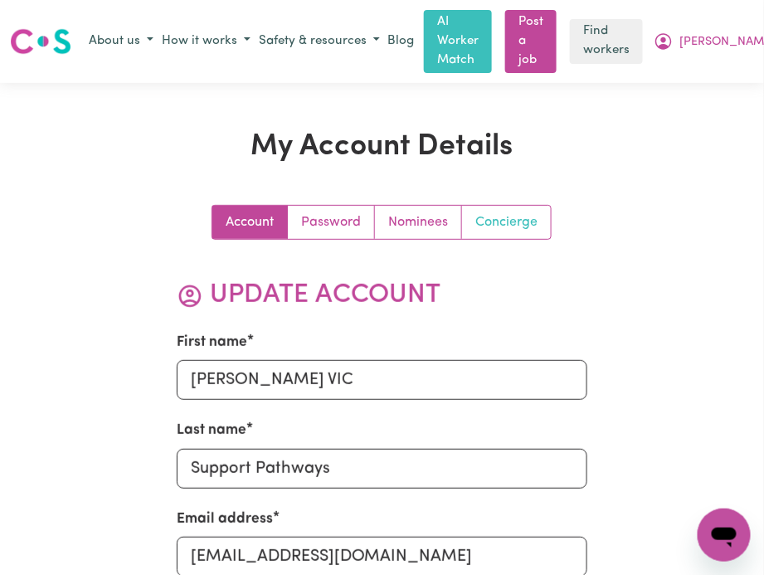
click at [507, 231] on link "Concierge" at bounding box center [506, 222] width 89 height 33
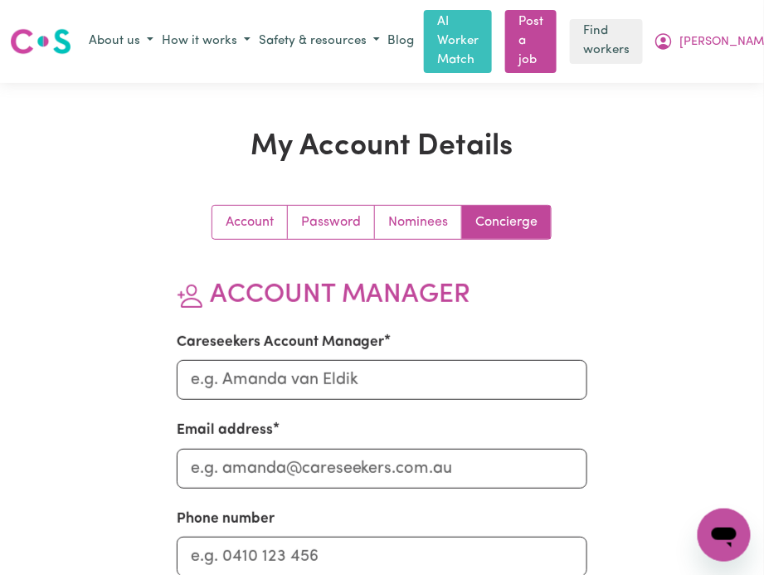
scroll to position [110, 0]
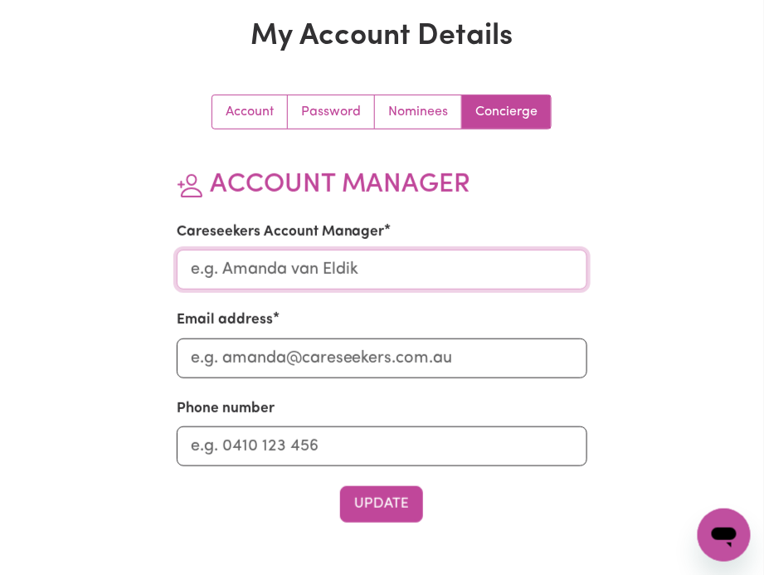
click at [277, 275] on input "Careseekers Account Manager" at bounding box center [382, 270] width 411 height 40
type input "[PERSON_NAME]"
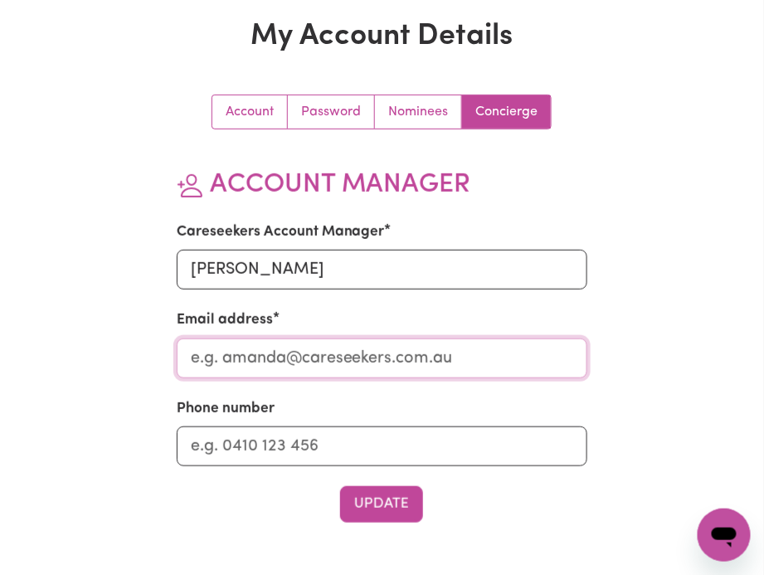
click at [274, 376] on input "Email address" at bounding box center [382, 358] width 411 height 40
type input "[PERSON_NAME][EMAIL_ADDRESS][DOMAIN_NAME]"
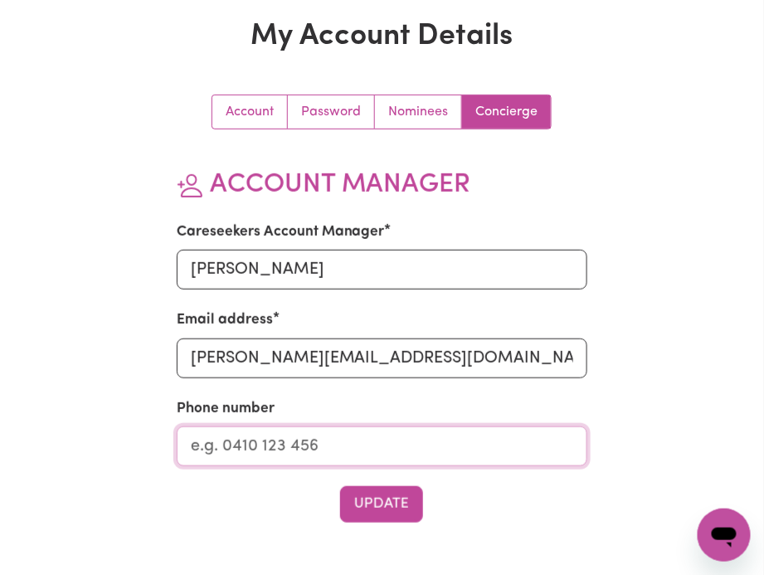
click at [281, 449] on input "Phone number" at bounding box center [382, 446] width 411 height 40
type input "1300765465"
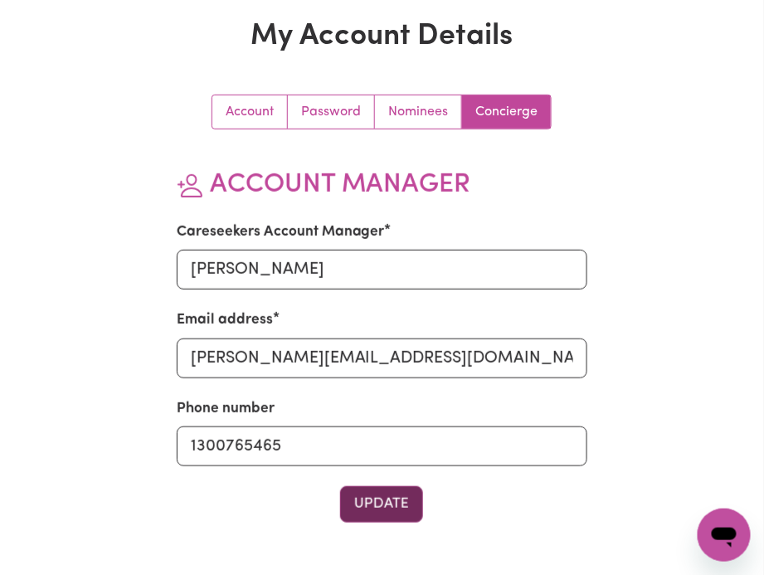
drag, startPoint x: 359, startPoint y: 484, endPoint x: 365, endPoint y: 498, distance: 15.2
click at [361, 491] on section "Account Manager Careseekers Account Manager [PERSON_NAME] address [PERSON_NAME]…" at bounding box center [382, 345] width 411 height 353
click at [367, 502] on button "Update" at bounding box center [381, 504] width 83 height 36
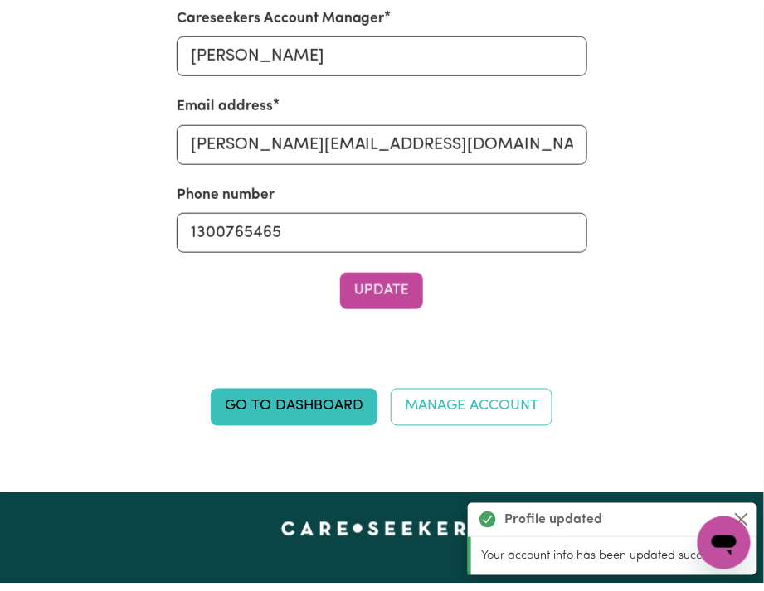
scroll to position [0, 0]
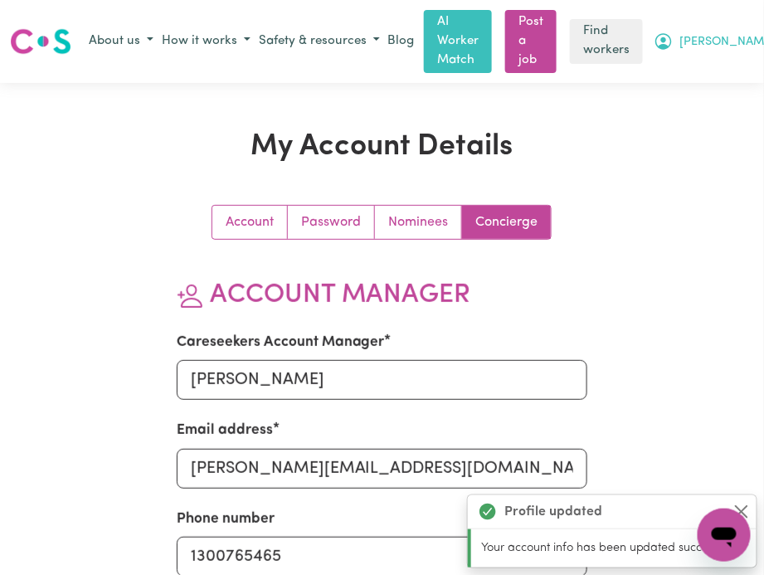
click at [693, 30] on button "[PERSON_NAME] VIC" at bounding box center [725, 41] width 152 height 28
click at [688, 96] on link "Logout" at bounding box center [734, 106] width 131 height 32
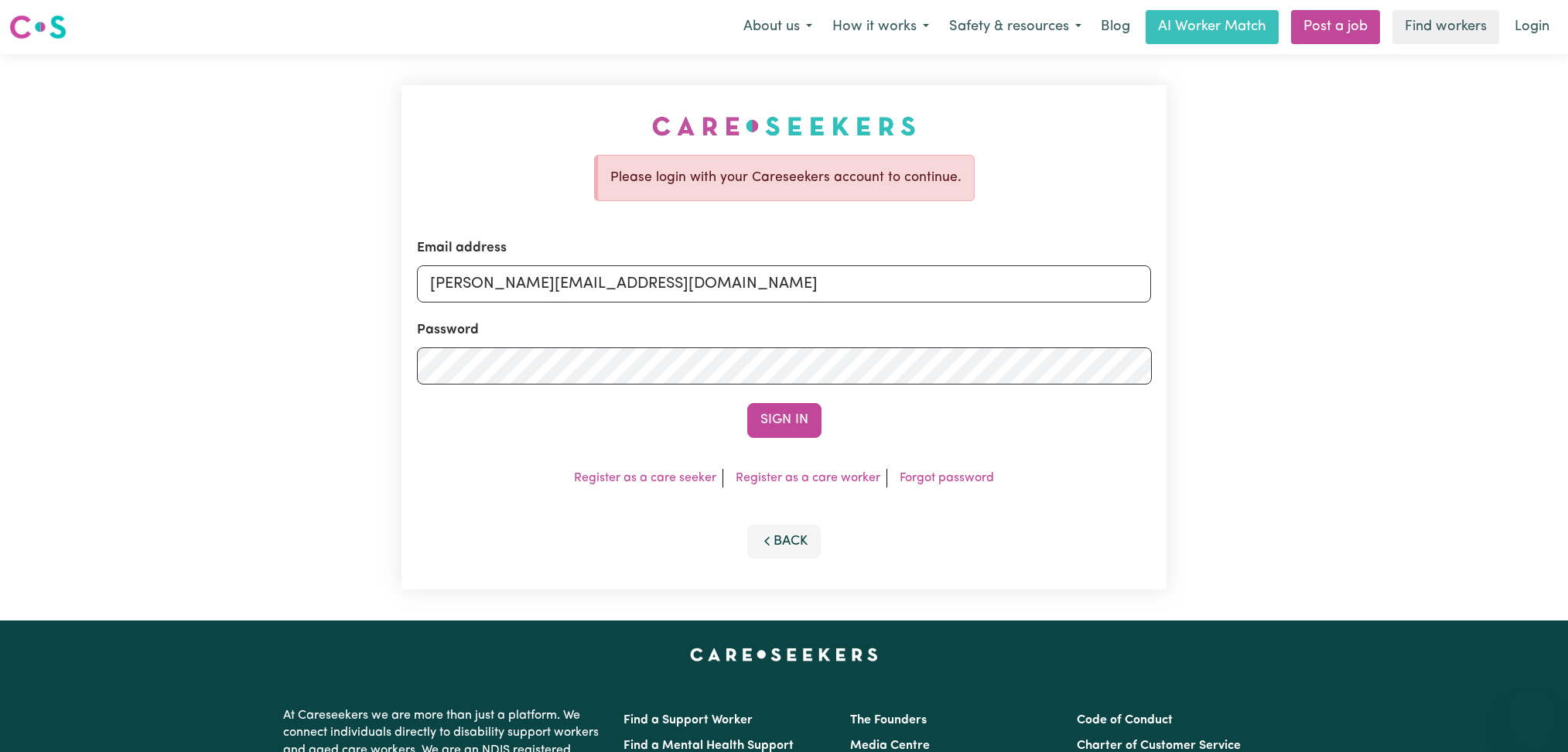
click at [1531, 43] on div "Menu About us How it works Safety & resources Blog AI Worker Match Post a job F…" at bounding box center [784, 27] width 1568 height 35
click at [616, 254] on div "Email address toni@careseekers.com.au" at bounding box center [784, 270] width 735 height 63
drag, startPoint x: 604, startPoint y: 279, endPoint x: 602, endPoint y: 299, distance: 20.1
click at [604, 279] on input "toni@careseekers.com.au" at bounding box center [784, 284] width 735 height 37
drag, startPoint x: 510, startPoint y: 280, endPoint x: 988, endPoint y: 323, distance: 479.9
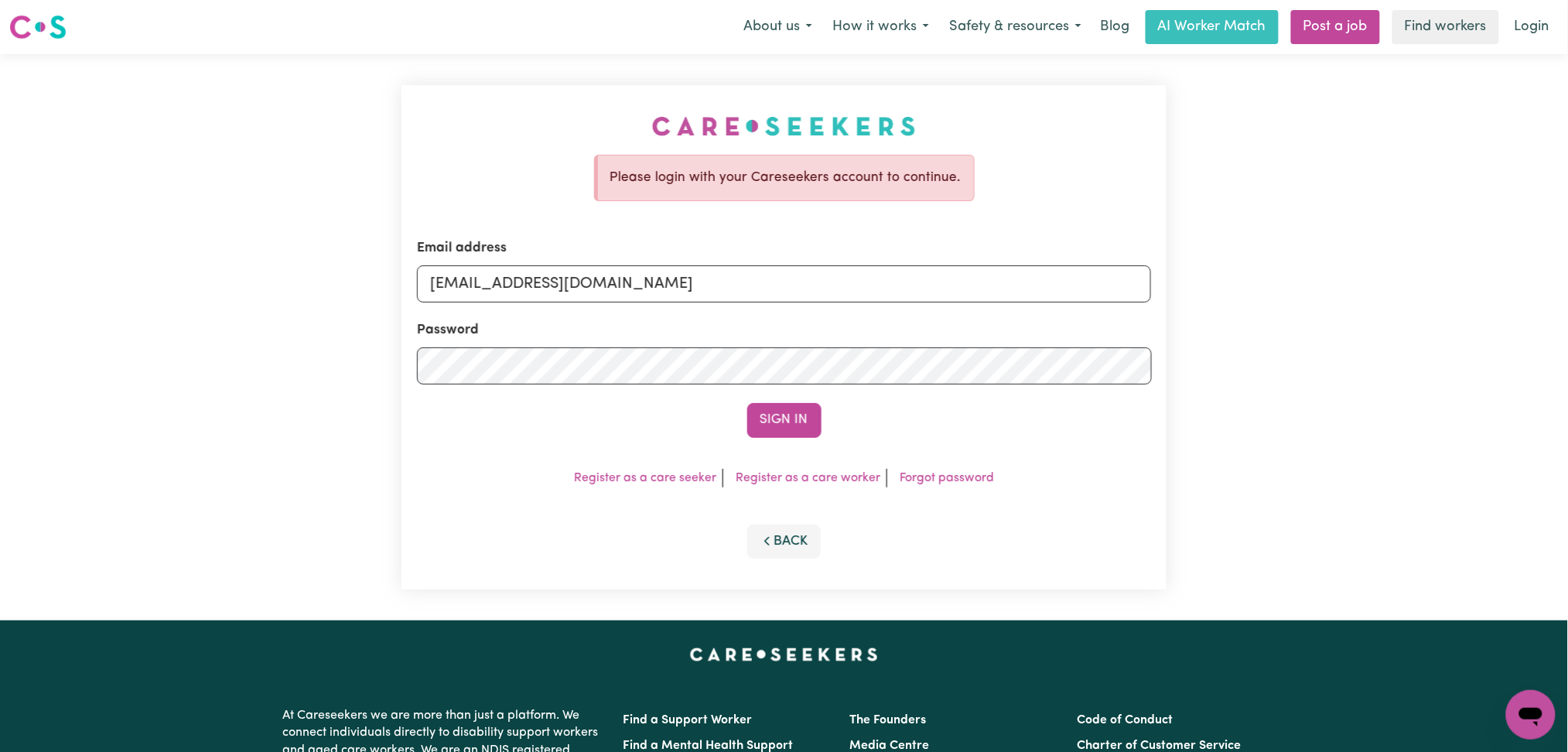
click at [988, 323] on form "Email address Superuser~KenSupportPathways@careseekers.com.au Password Sign In" at bounding box center [784, 337] width 735 height 199
type input "Superuser~KenSupportPathways@careseekers.com.au"
click at [745, 430] on div "Sign In" at bounding box center [784, 420] width 735 height 34
click at [800, 415] on button "Sign In" at bounding box center [784, 420] width 75 height 34
